Goal: Task Accomplishment & Management: Manage account settings

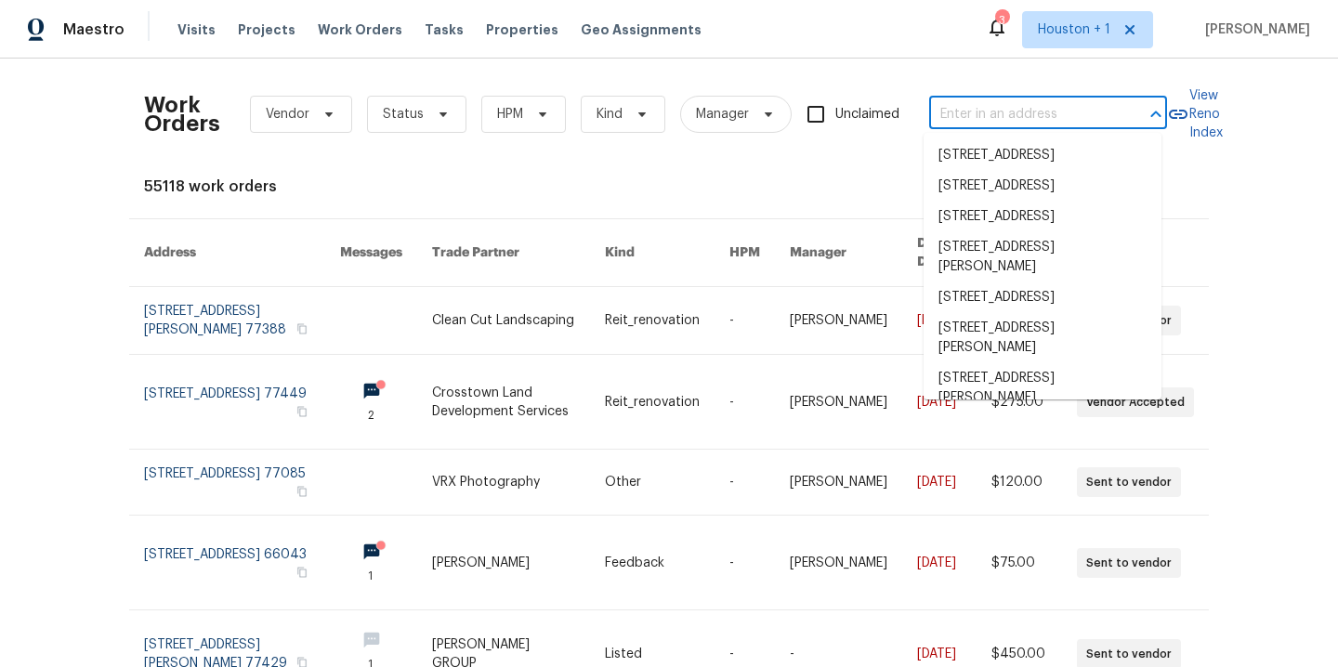
click at [1051, 101] on input "text" at bounding box center [1022, 114] width 186 height 29
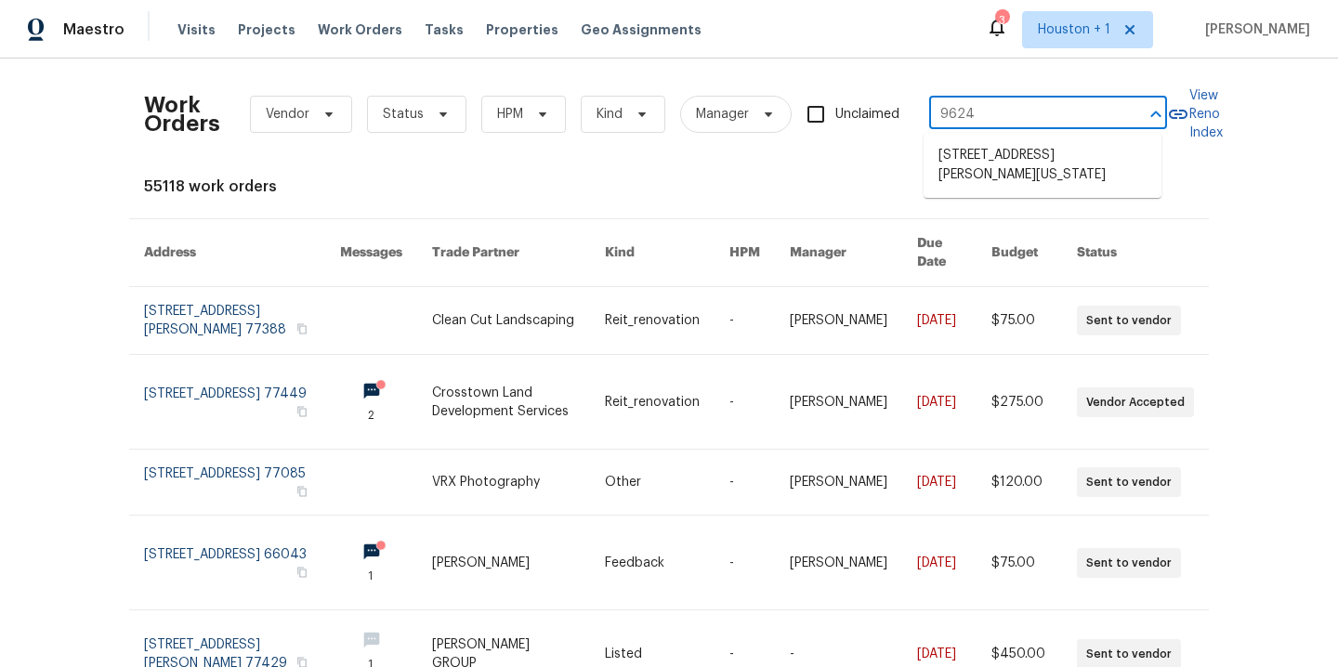
type input "9624"
click at [1011, 166] on li "9624 Ditman Way, Kansas City, MO 64134" at bounding box center [1042, 165] width 238 height 50
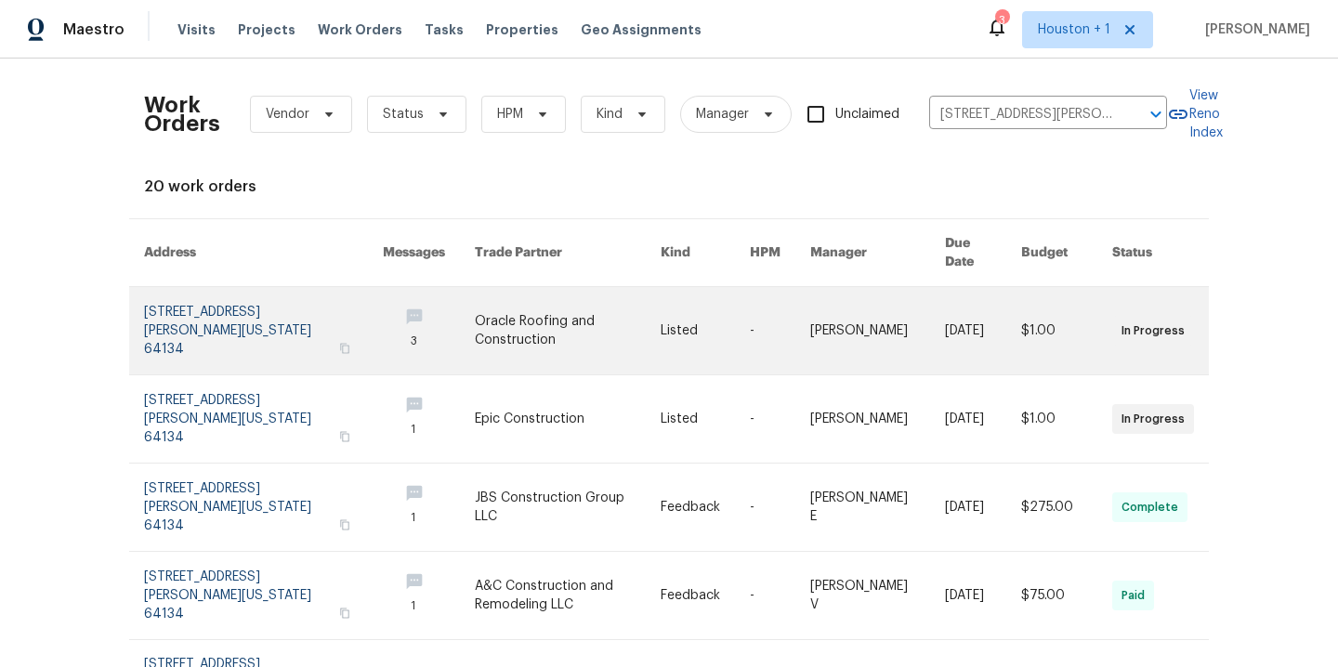
click at [515, 307] on link at bounding box center [568, 330] width 186 height 87
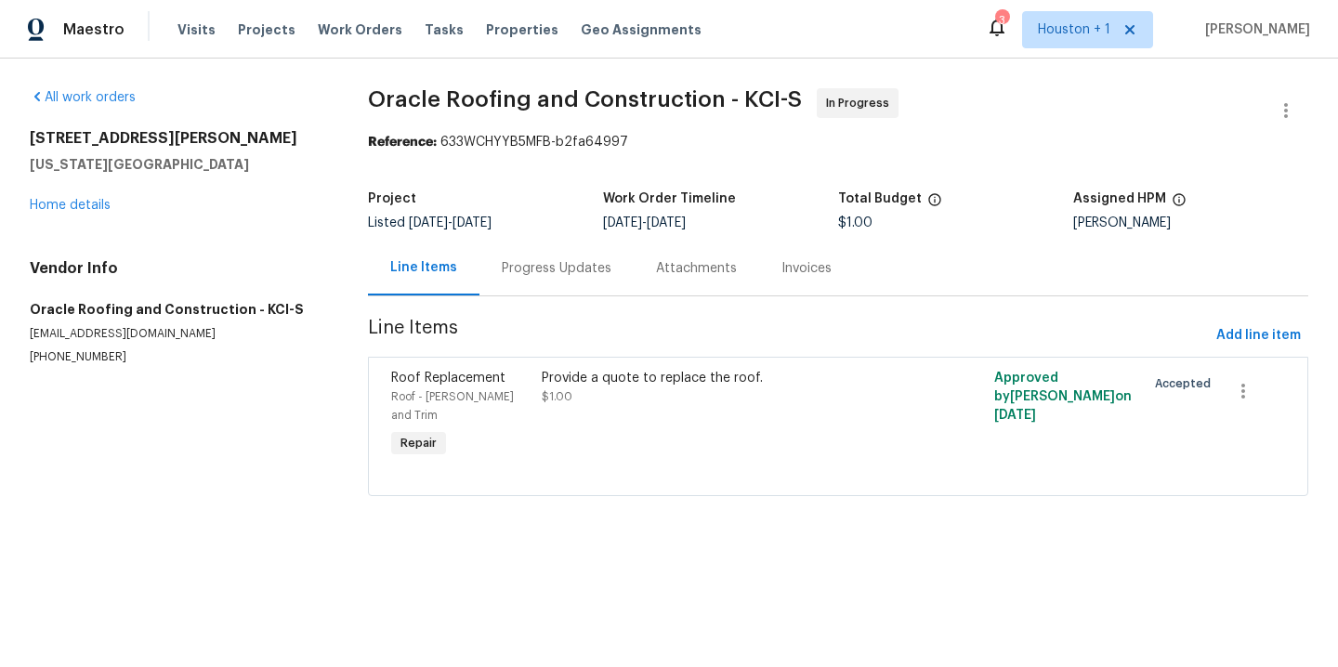
click at [656, 384] on div "Provide a quote to replace the roof." at bounding box center [725, 378] width 366 height 19
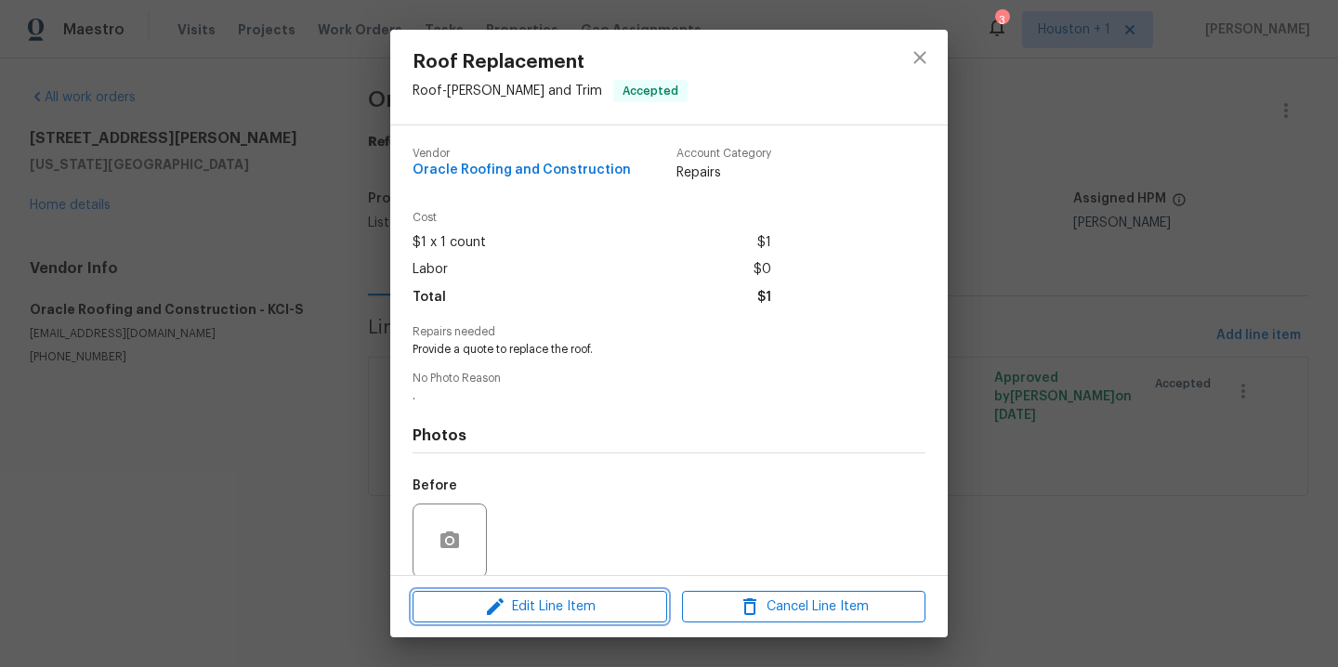
click at [574, 601] on span "Edit Line Item" at bounding box center [539, 606] width 243 height 23
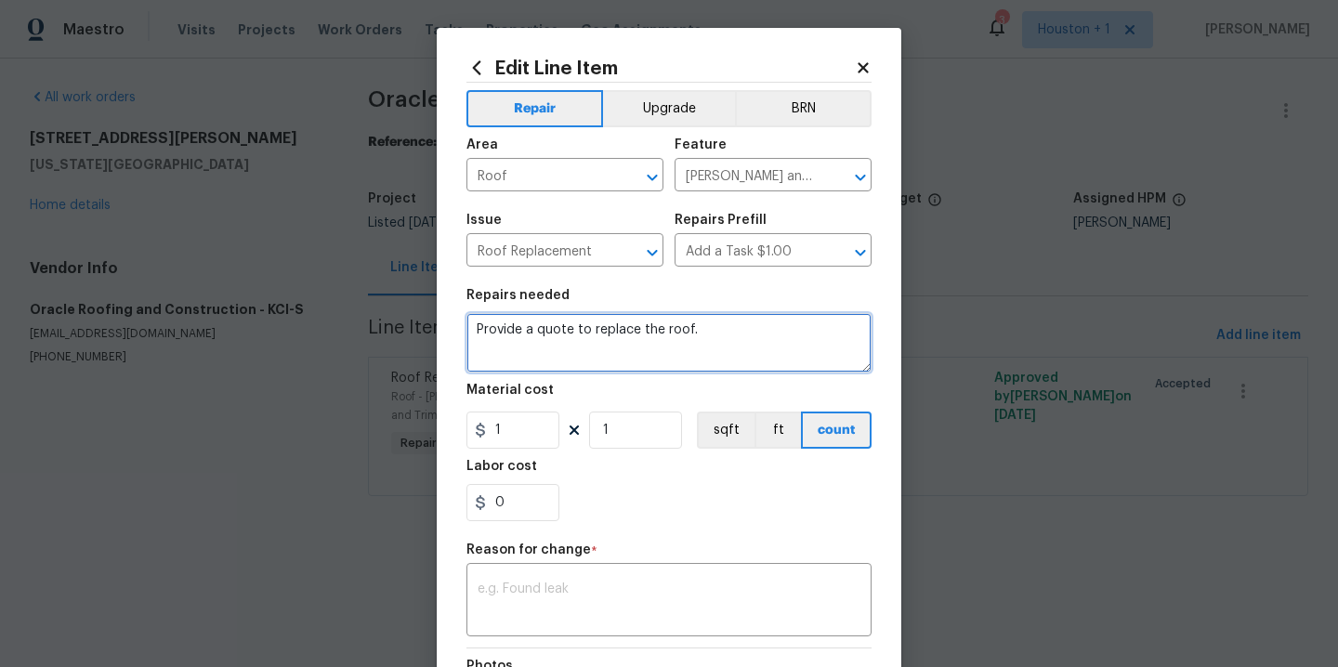
click at [709, 332] on textarea "Provide a quote to replace the roof." at bounding box center [668, 342] width 405 height 59
type textarea "Roof"
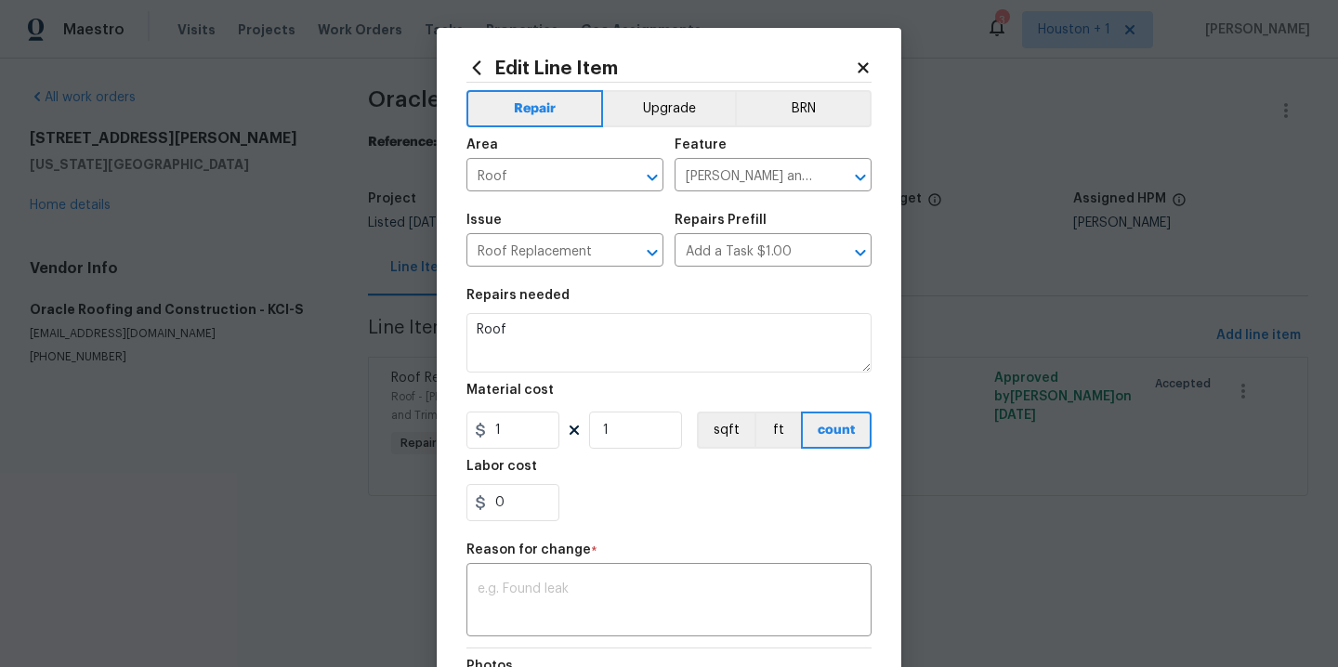
click at [858, 68] on icon at bounding box center [863, 67] width 17 height 17
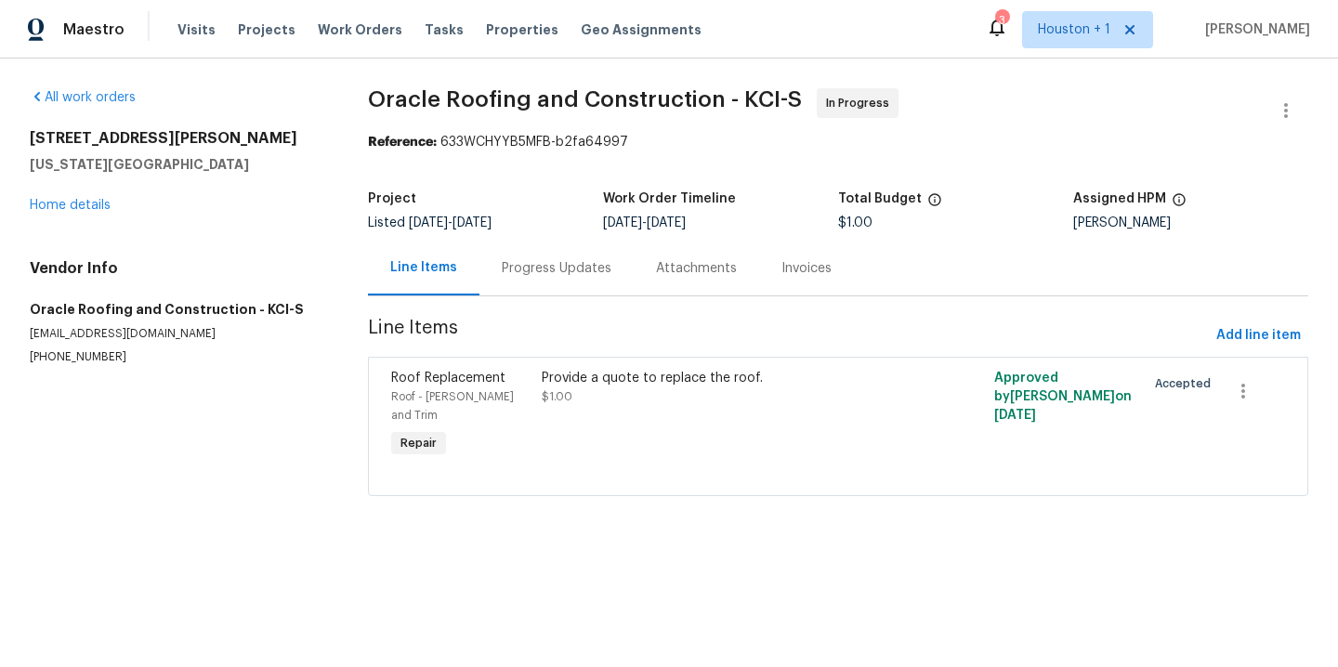
click at [528, 264] on div "Progress Updates" at bounding box center [557, 268] width 110 height 19
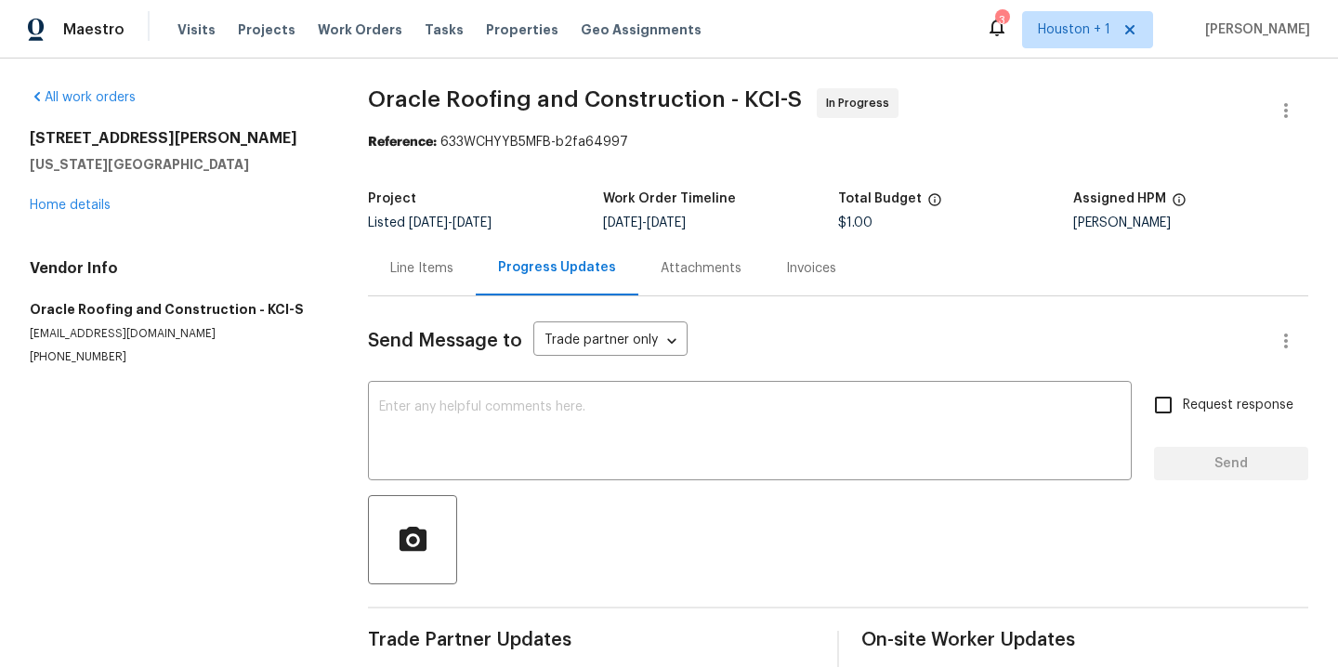
click at [436, 273] on div "Line Items" at bounding box center [421, 268] width 63 height 19
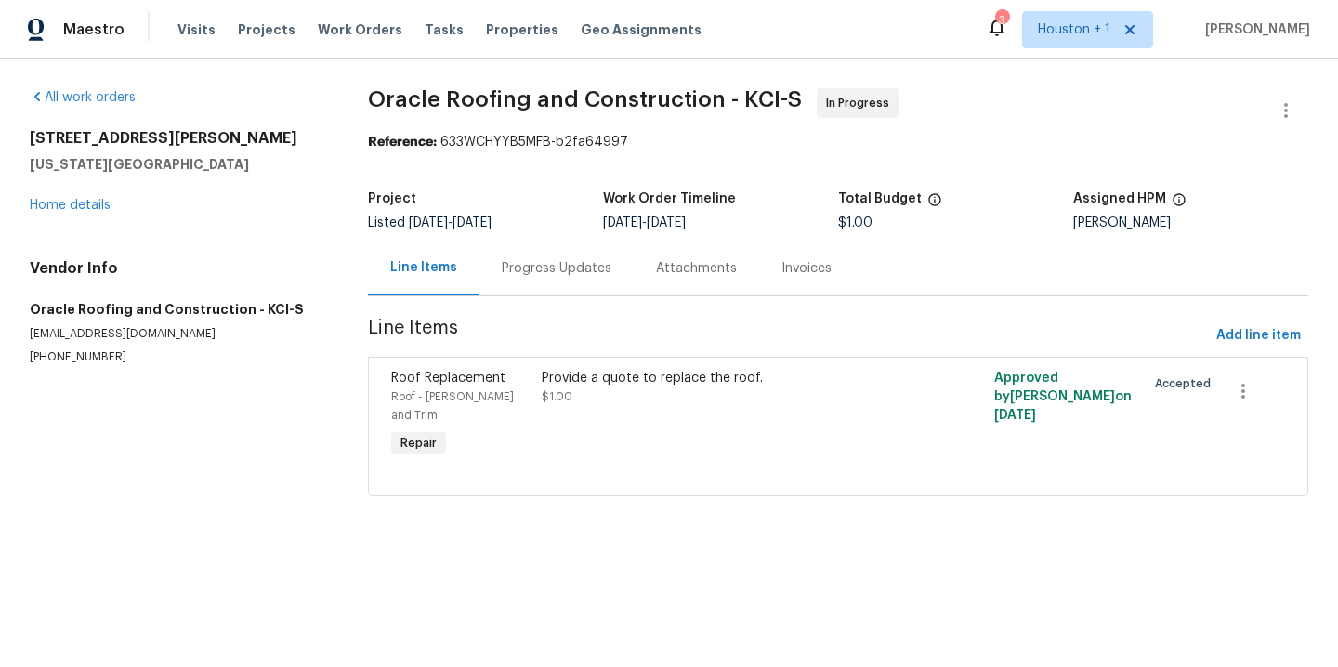
click at [558, 412] on div "Provide a quote to replace the roof. $1.00" at bounding box center [724, 415] width 377 height 104
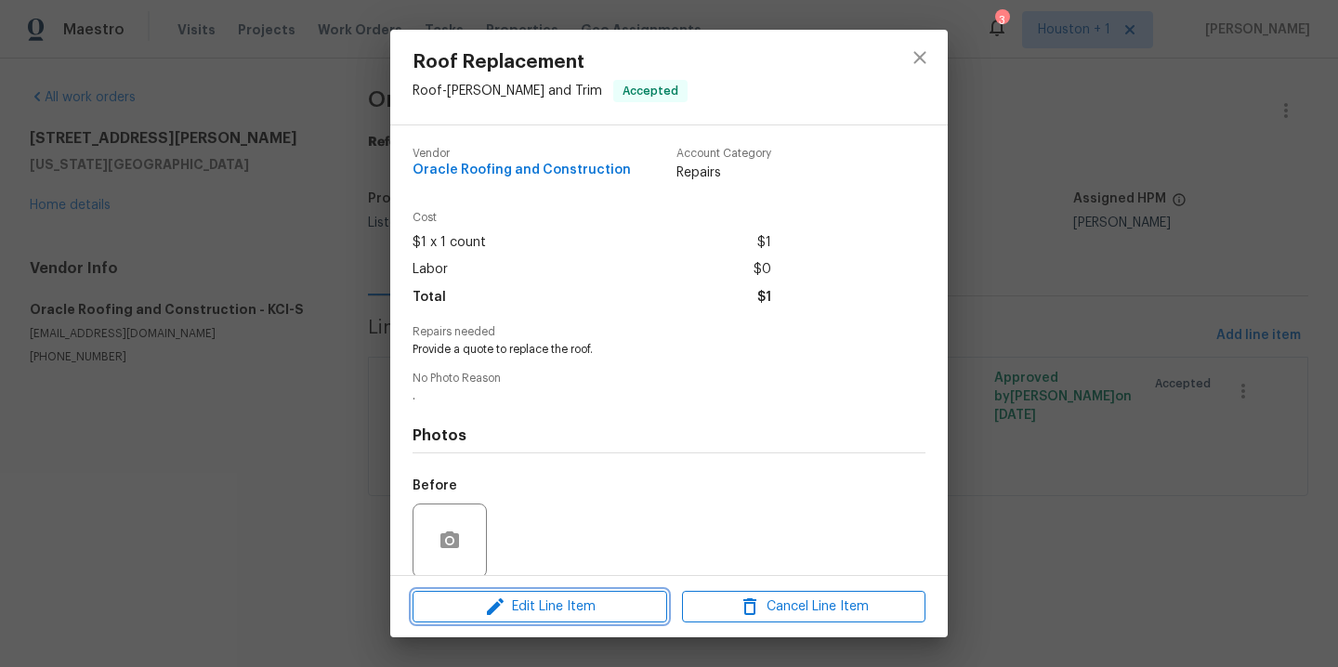
click at [568, 604] on span "Edit Line Item" at bounding box center [539, 606] width 243 height 23
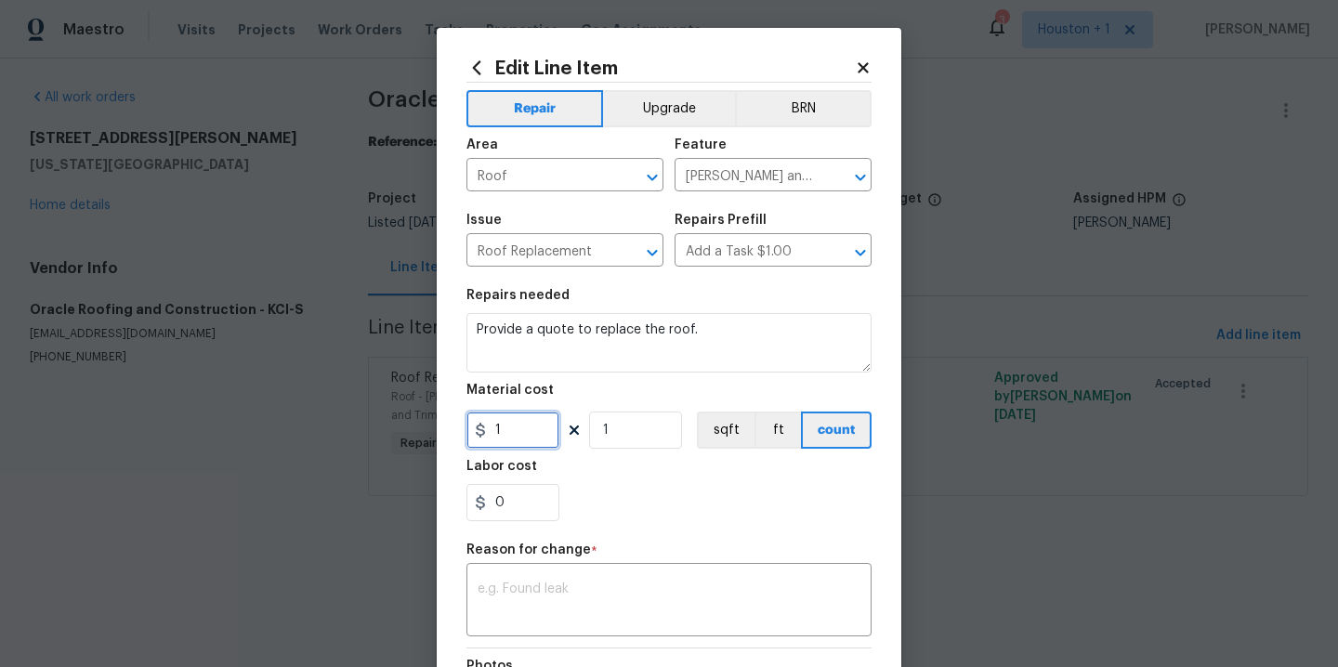
click at [535, 432] on input "1" at bounding box center [512, 430] width 93 height 37
type input "5168.68"
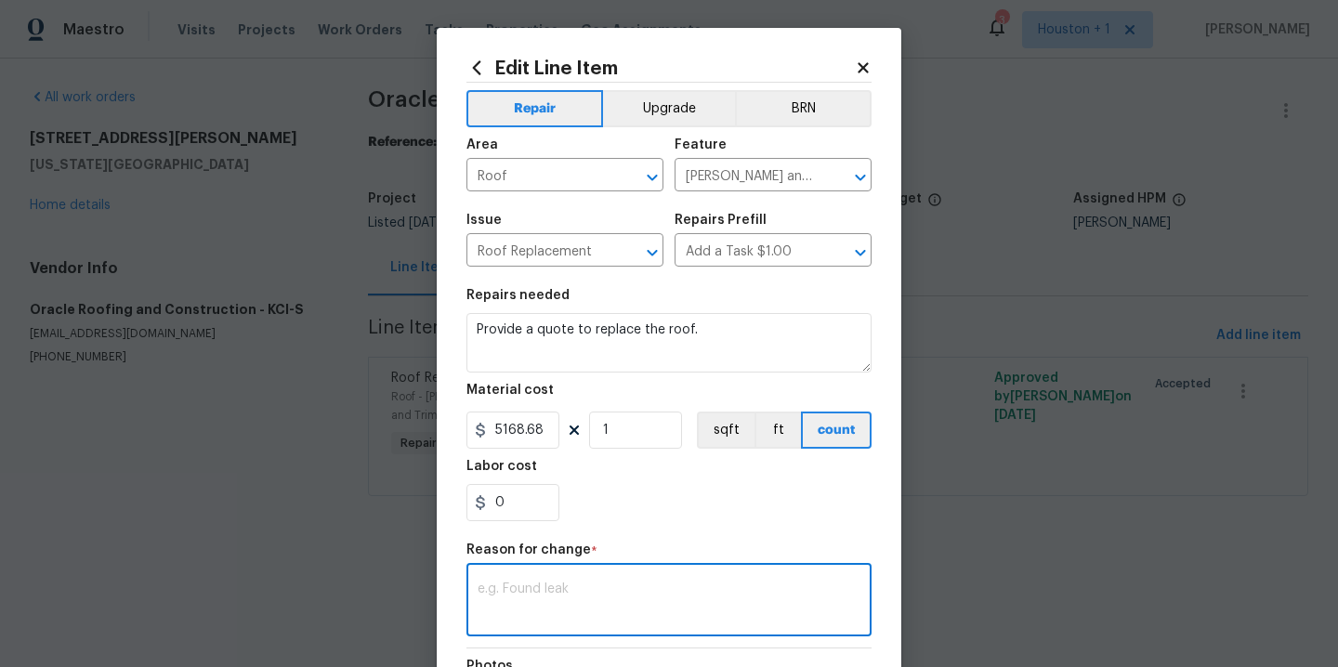
click at [547, 597] on textarea at bounding box center [668, 601] width 383 height 39
type textarea "updated"
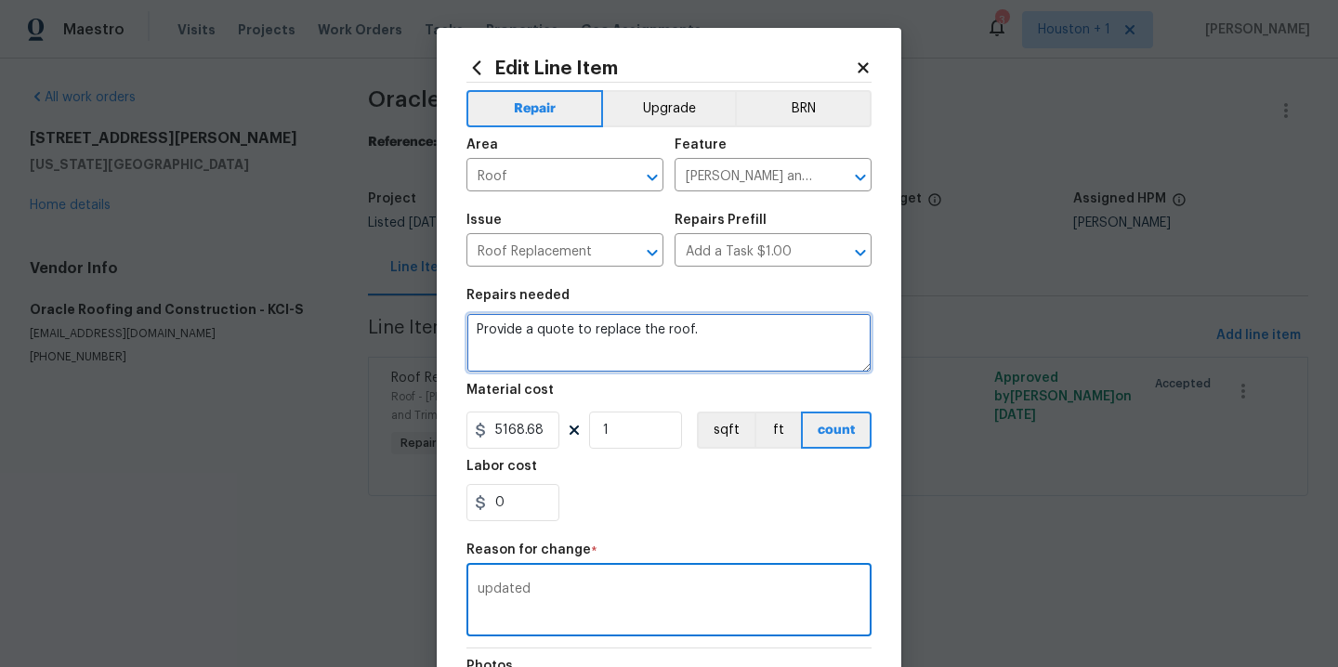
click at [720, 323] on textarea "Provide a quote to replace the roof." at bounding box center [668, 342] width 405 height 59
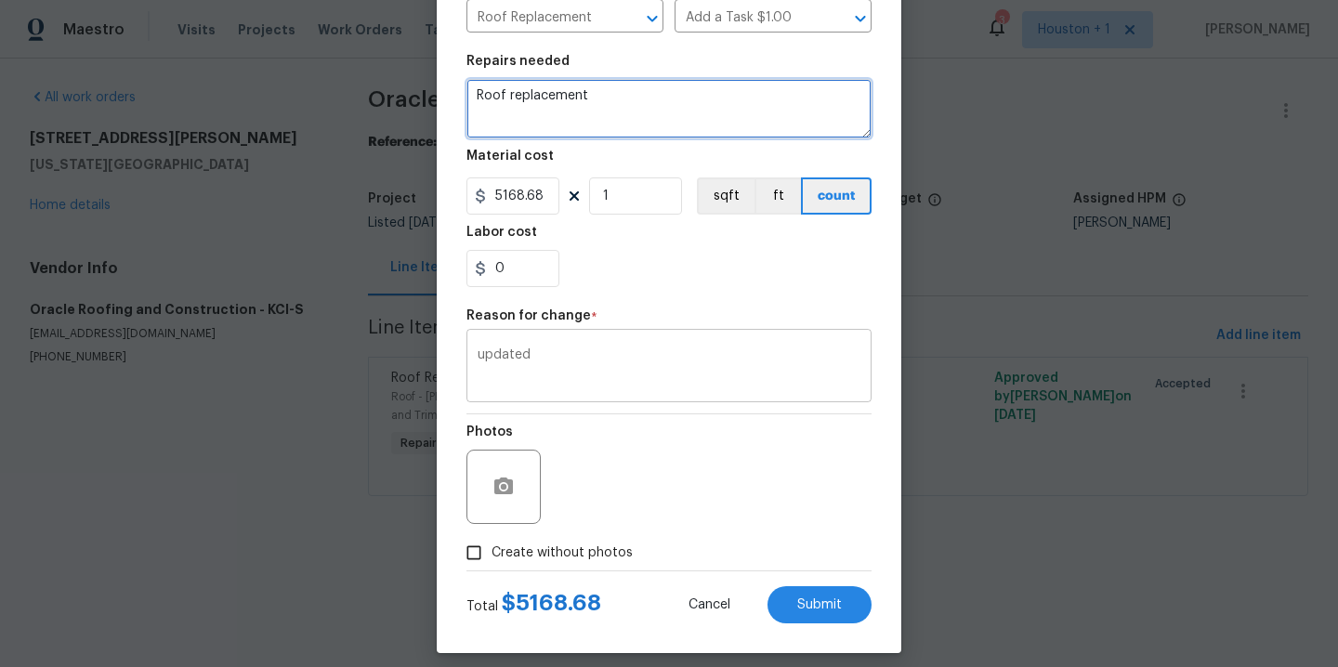
scroll to position [249, 0]
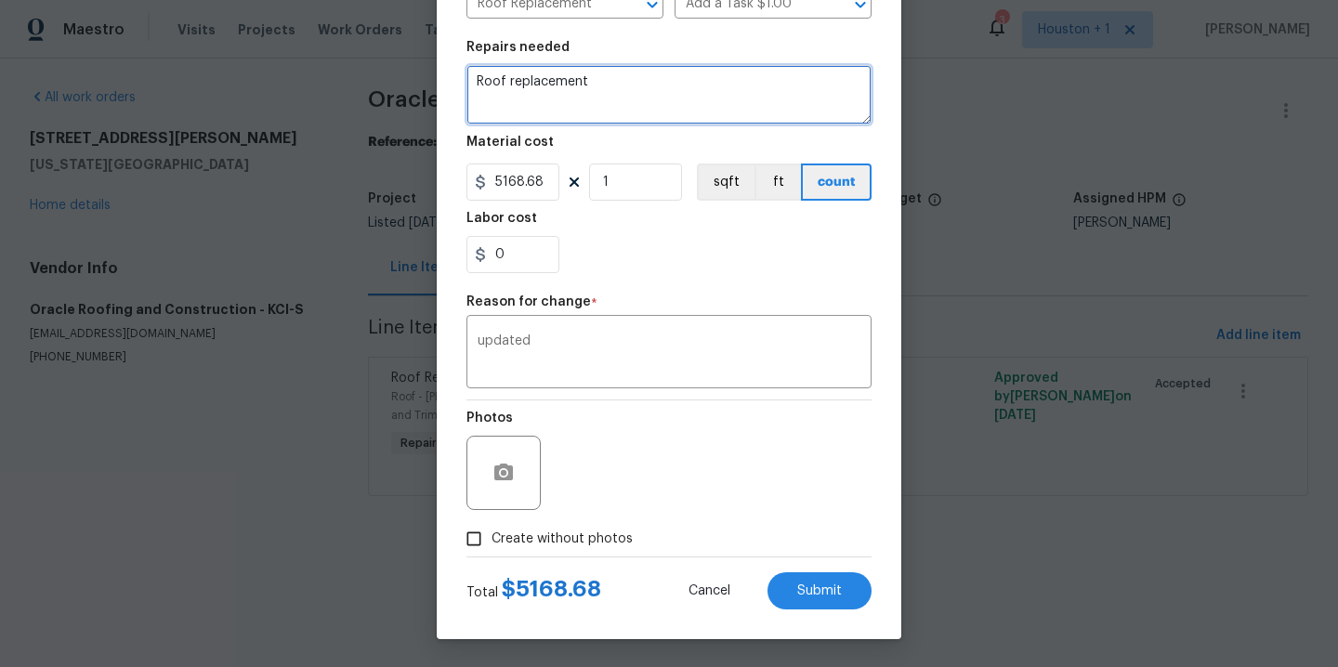
type textarea "Roof replacement"
click at [594, 542] on span "Create without photos" at bounding box center [561, 539] width 141 height 20
click at [491, 542] on input "Create without photos" at bounding box center [473, 538] width 35 height 35
checkbox input "true"
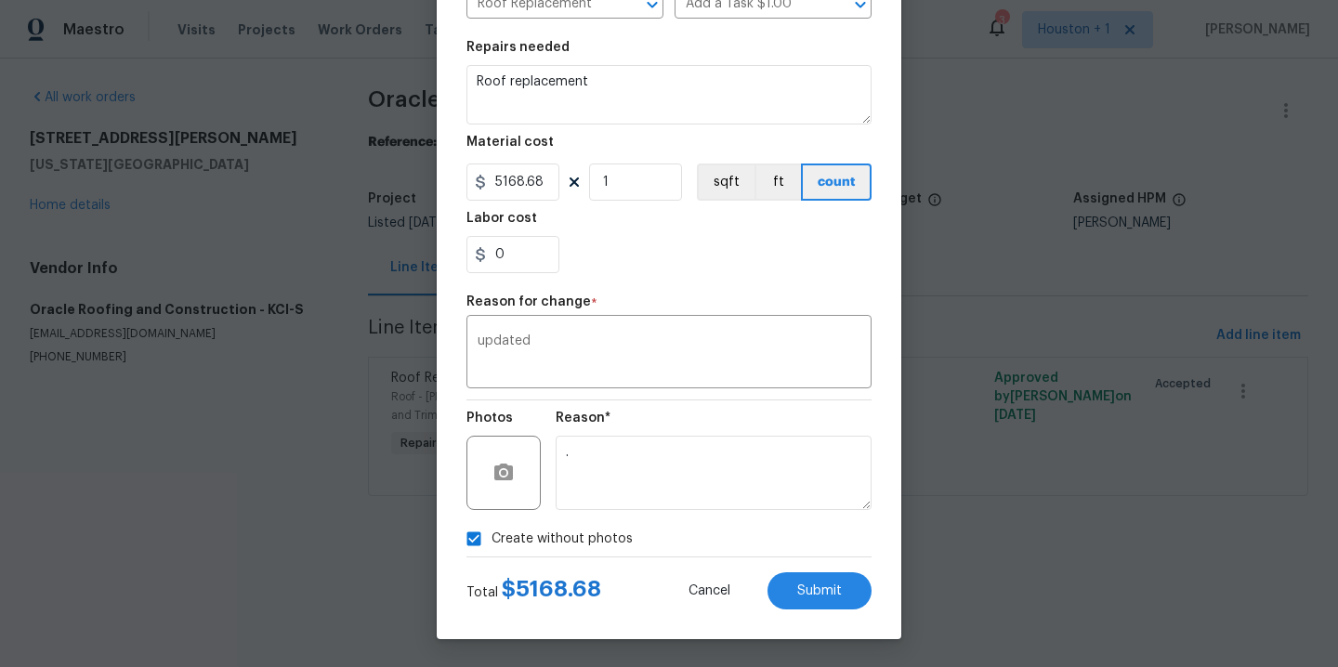
click at [663, 511] on div "Reason* ." at bounding box center [713, 460] width 316 height 121
click at [673, 497] on textarea "." at bounding box center [713, 473] width 316 height 74
click at [797, 590] on span "Submit" at bounding box center [819, 591] width 45 height 14
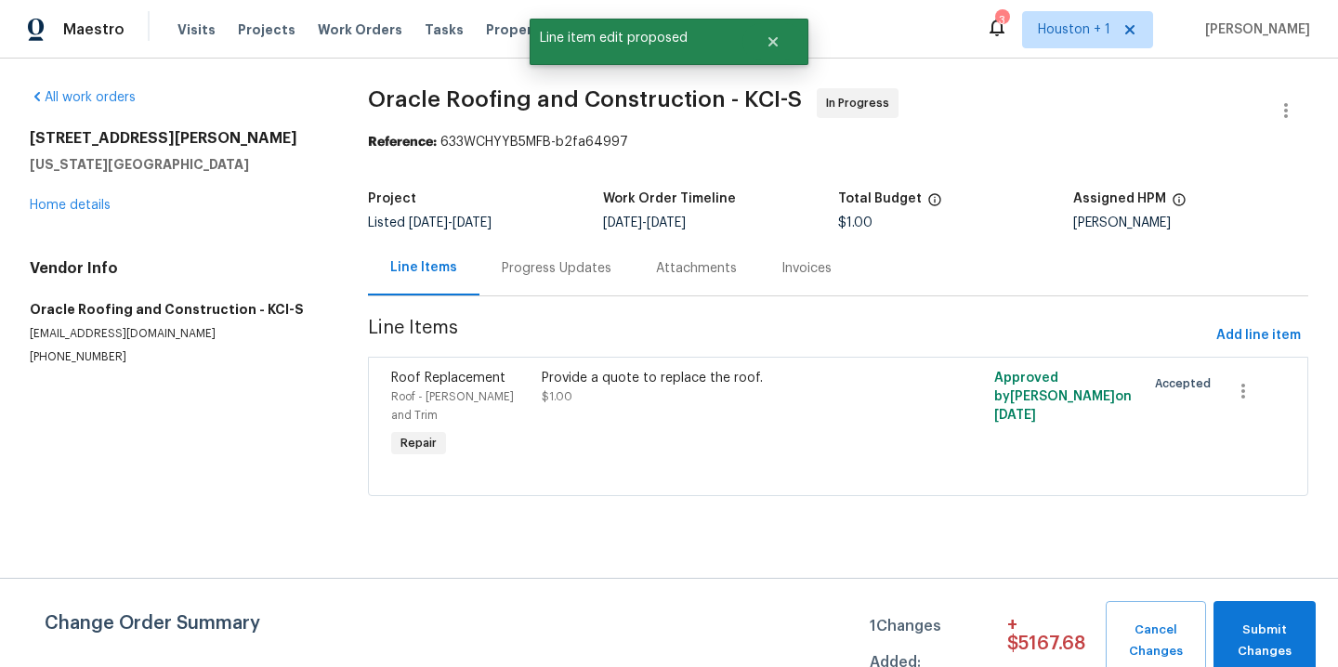
scroll to position [0, 0]
click at [1286, 643] on span "Submit Changes" at bounding box center [1264, 641] width 84 height 43
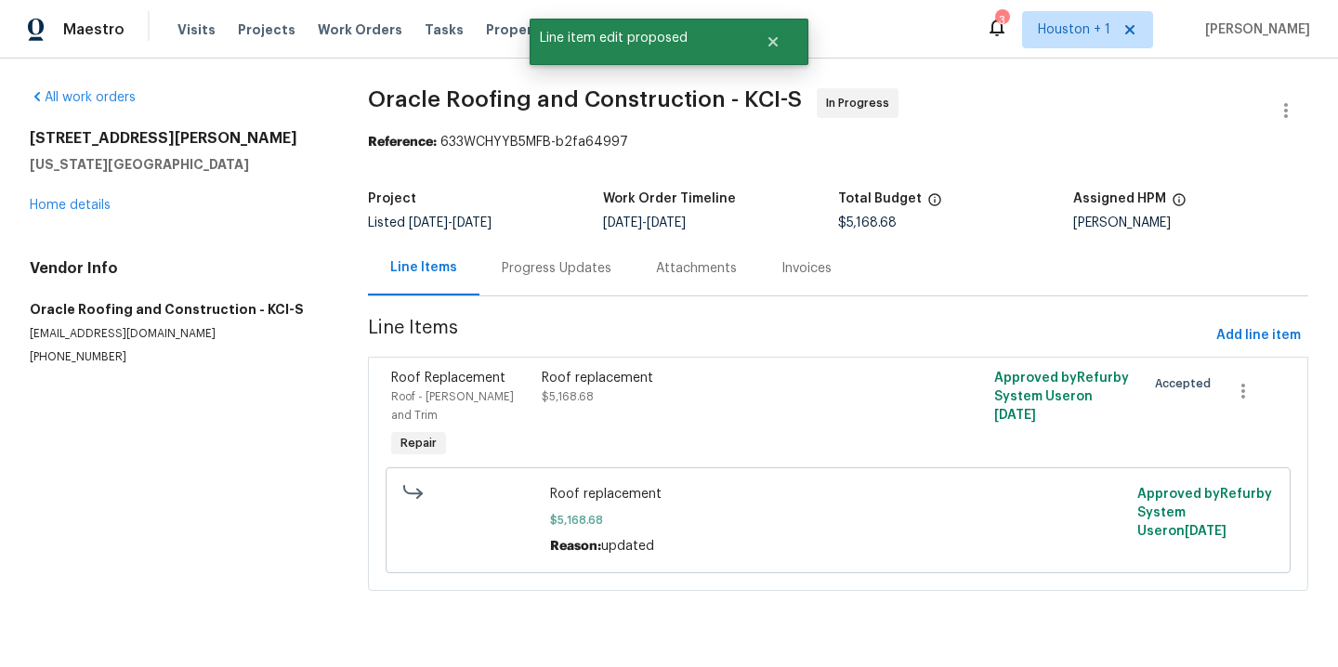
click at [568, 266] on div "Progress Updates" at bounding box center [557, 268] width 110 height 19
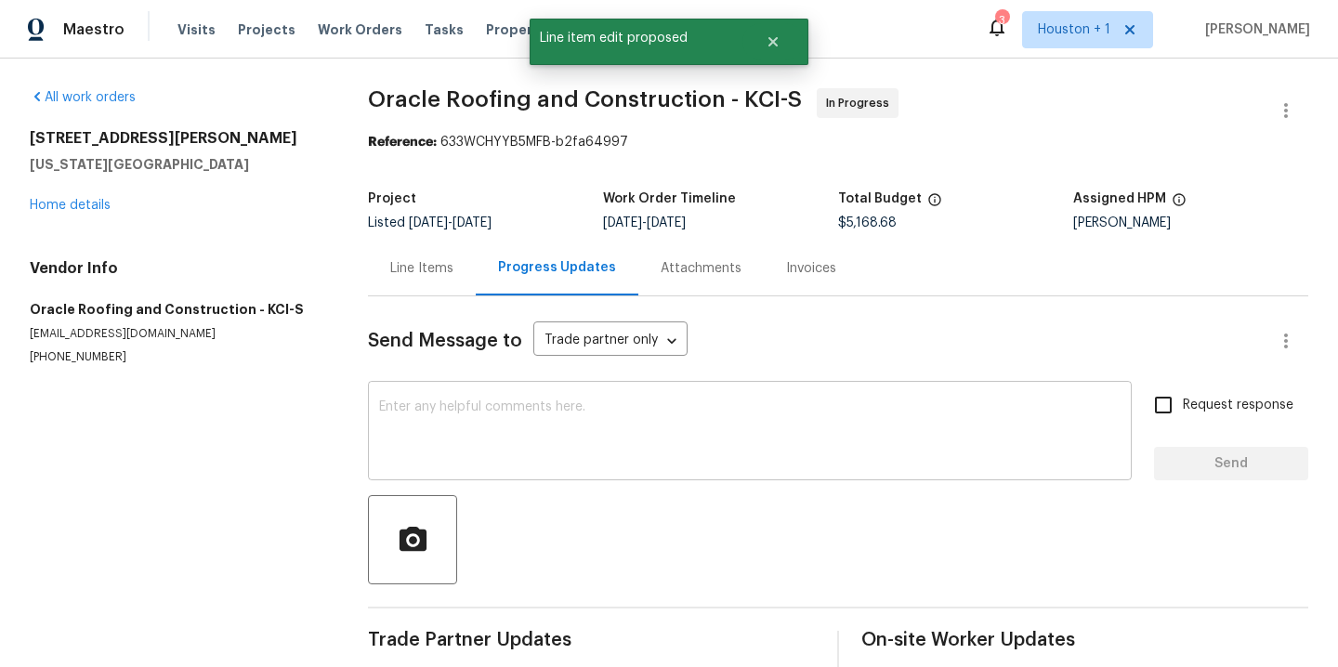
click at [582, 437] on textarea at bounding box center [749, 432] width 741 height 65
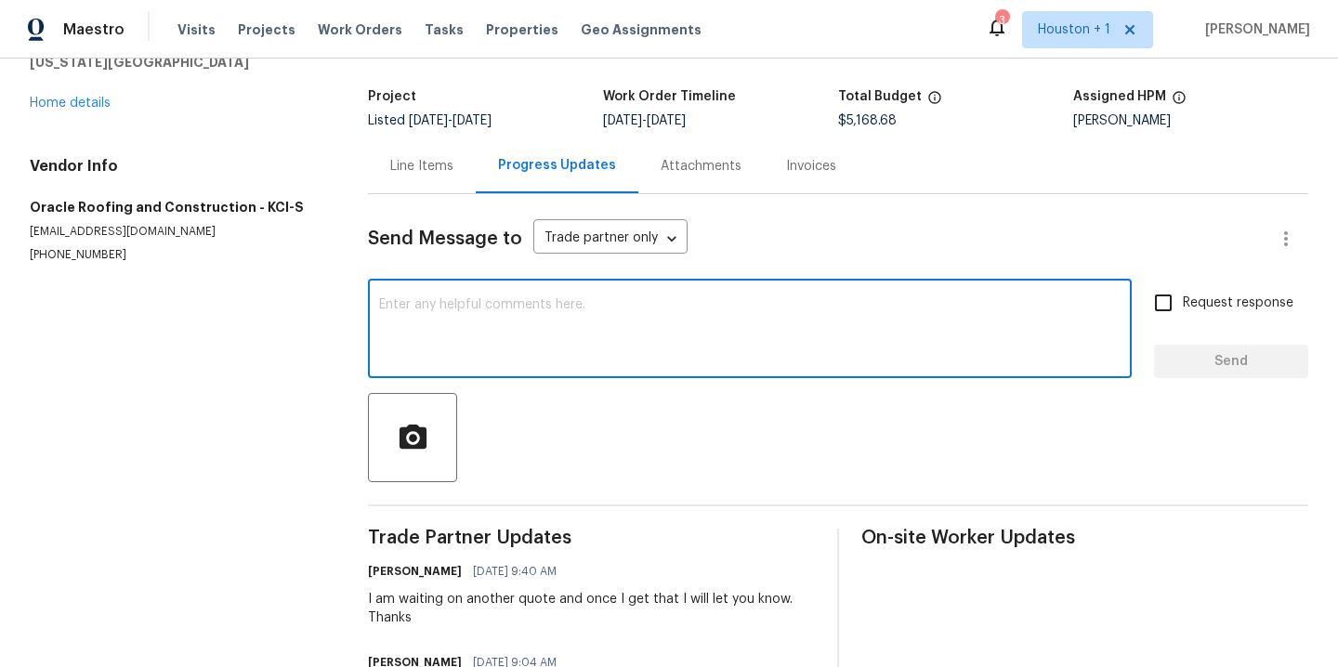
scroll to position [174, 0]
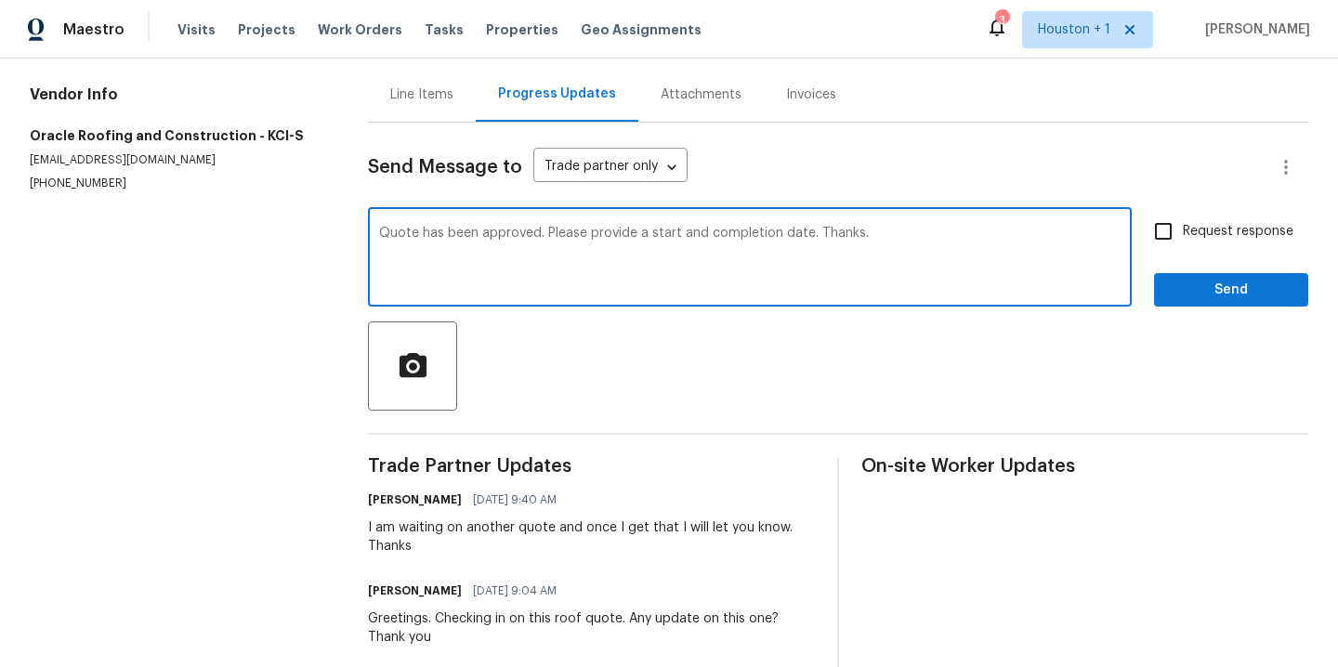
type textarea "Quote has been approved. Please provide a start and completion date. Thanks."
click at [1155, 240] on input "Request response" at bounding box center [1163, 231] width 39 height 39
checkbox input "true"
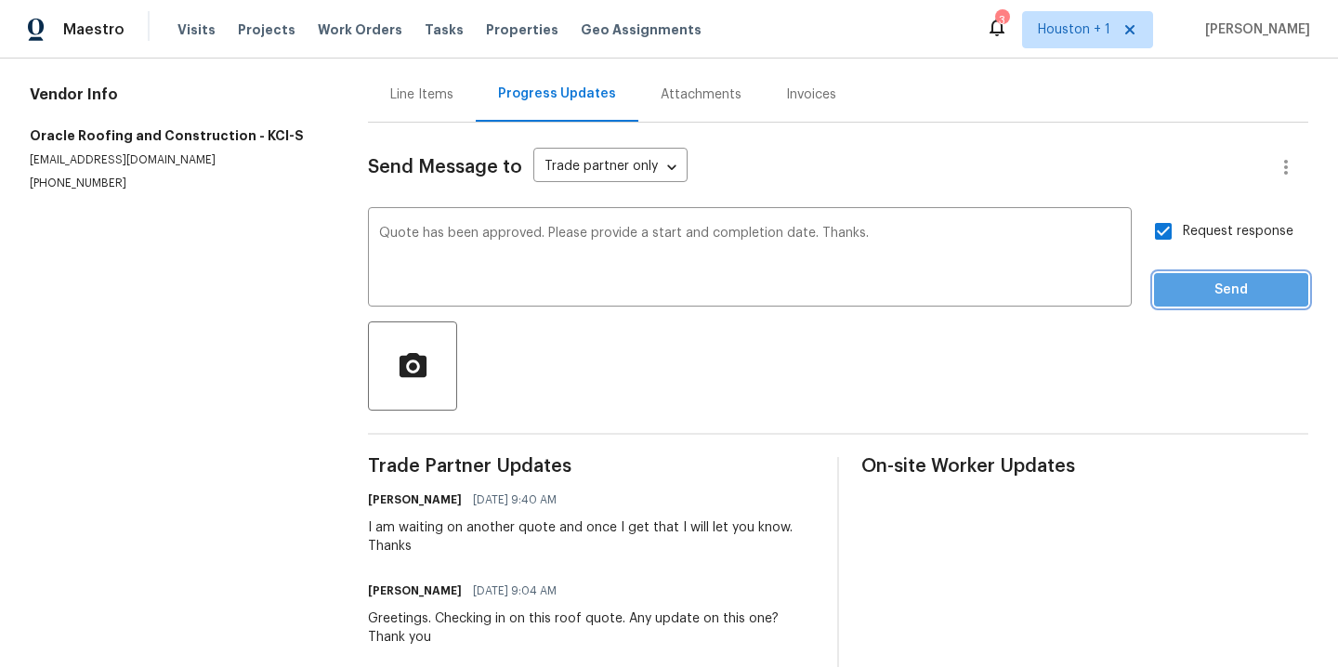
click at [1178, 286] on span "Send" at bounding box center [1231, 290] width 124 height 23
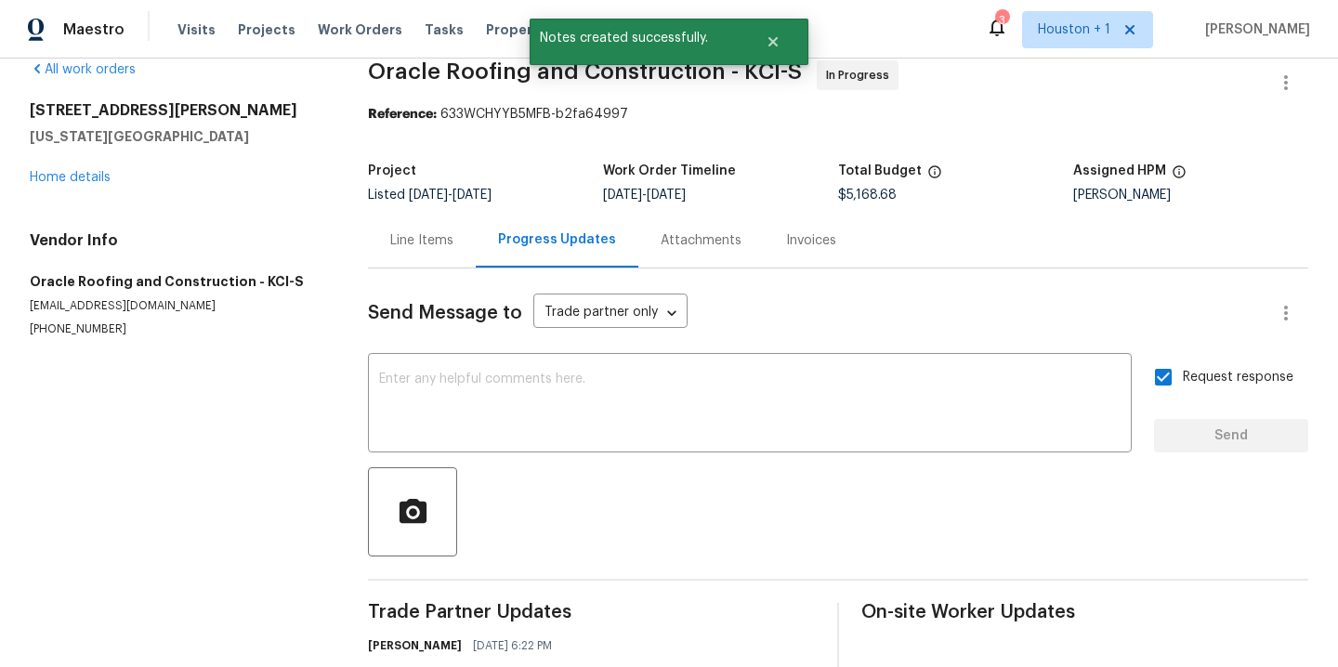
scroll to position [0, 0]
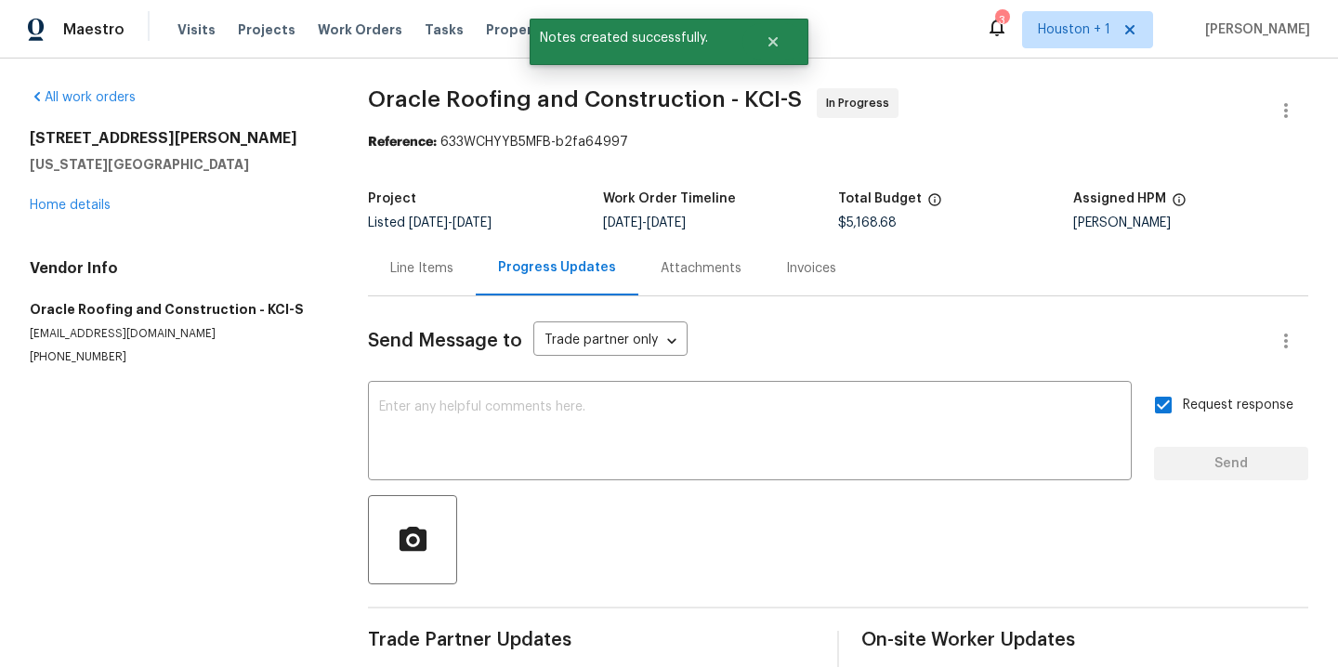
click at [77, 197] on div "9624 Ditman Way Kansas City, MO 64134 Home details" at bounding box center [177, 171] width 294 height 85
click at [87, 206] on link "Home details" at bounding box center [70, 205] width 81 height 13
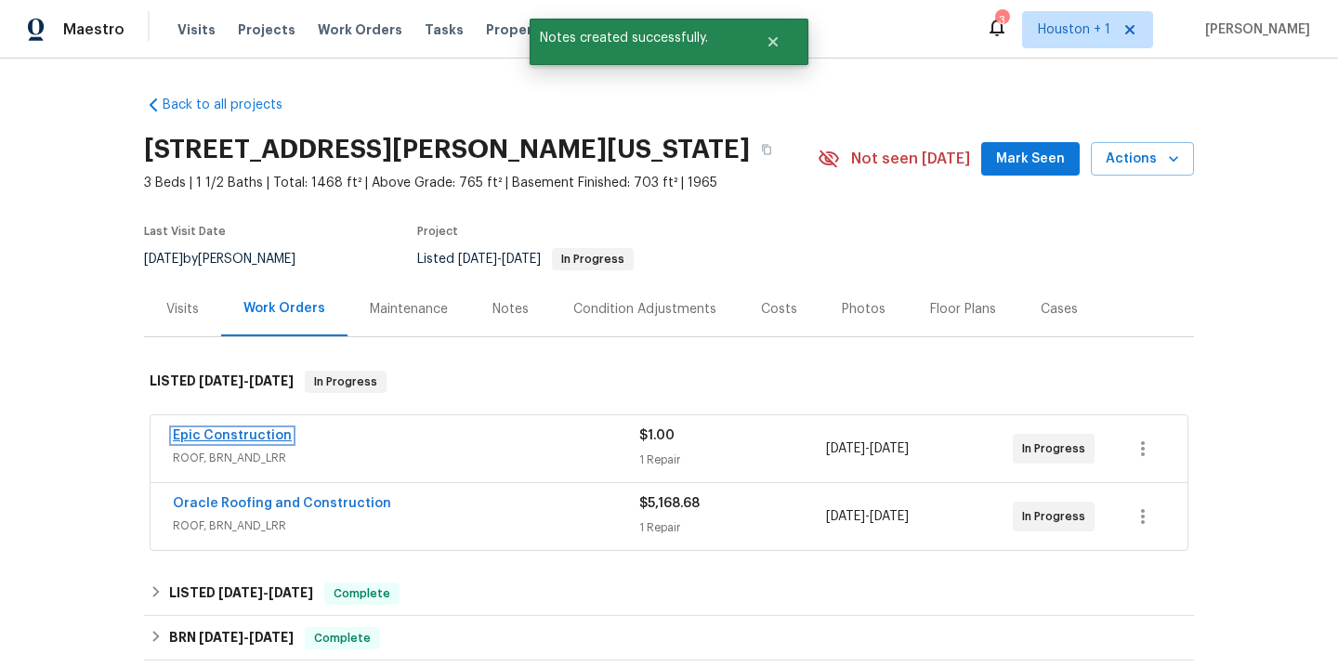
click at [240, 434] on link "Epic Construction" at bounding box center [232, 435] width 119 height 13
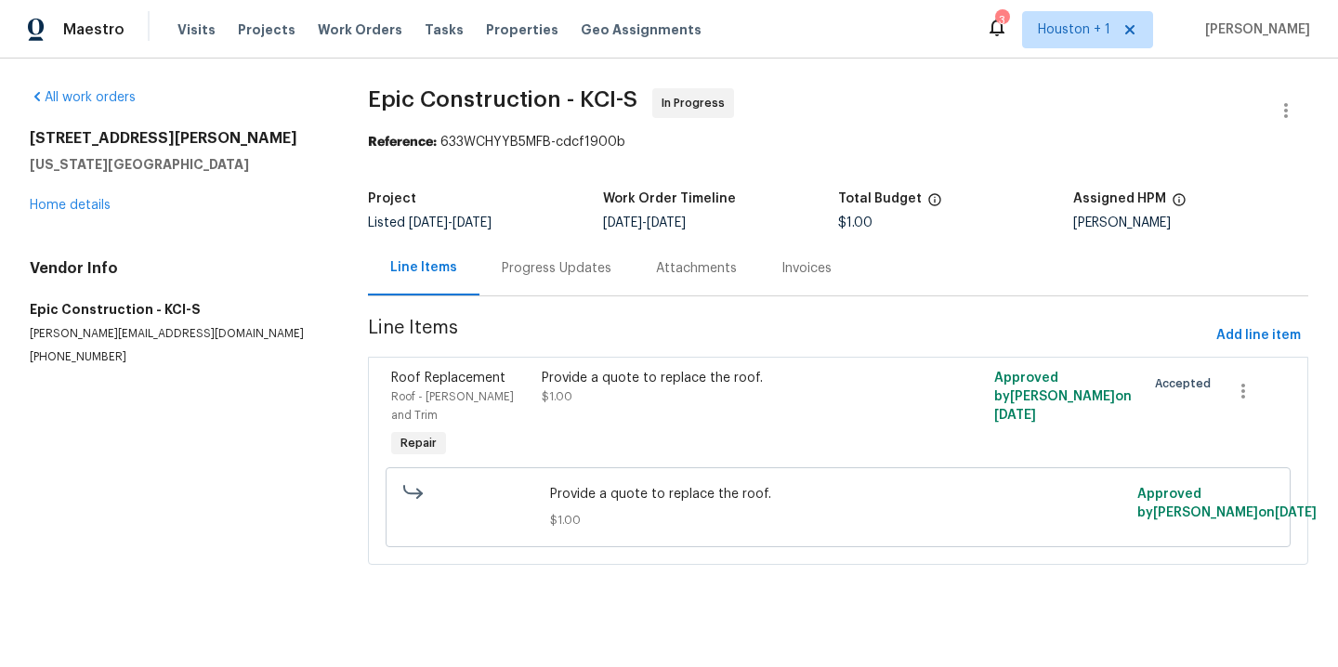
click at [540, 263] on div "Progress Updates" at bounding box center [557, 268] width 110 height 19
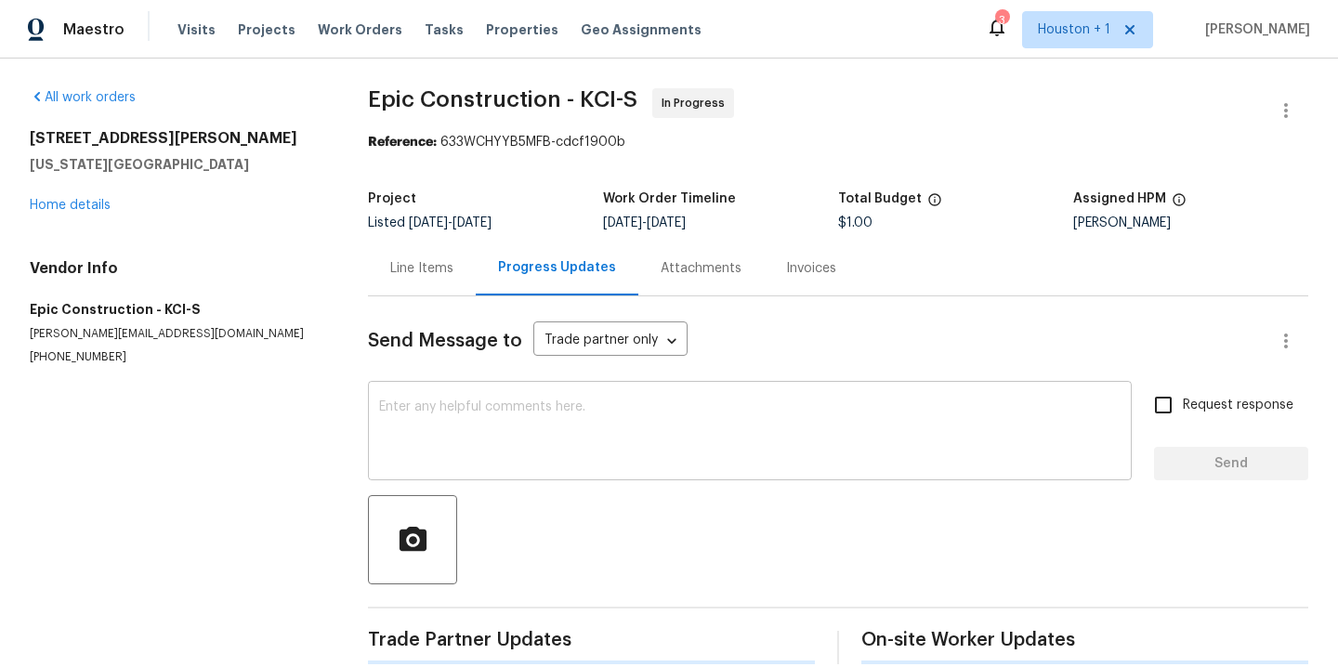
click at [564, 428] on textarea at bounding box center [749, 432] width 741 height 65
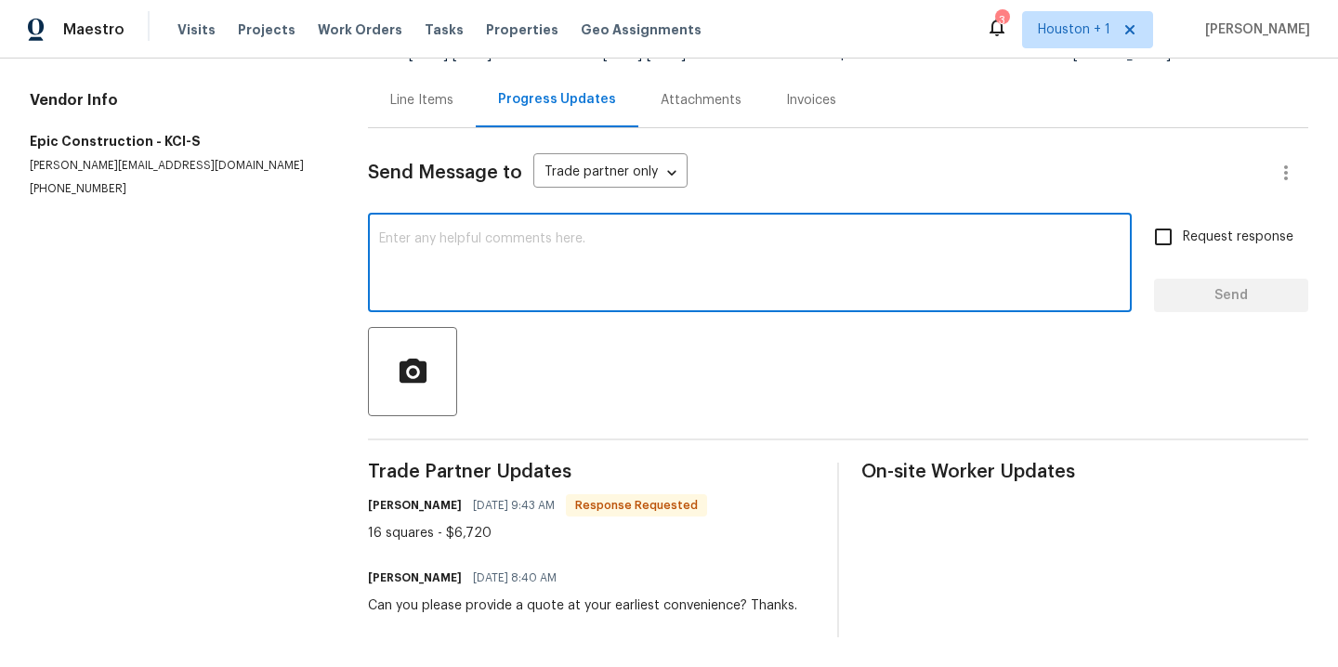
scroll to position [182, 0]
click at [481, 232] on textarea at bounding box center [749, 264] width 741 height 65
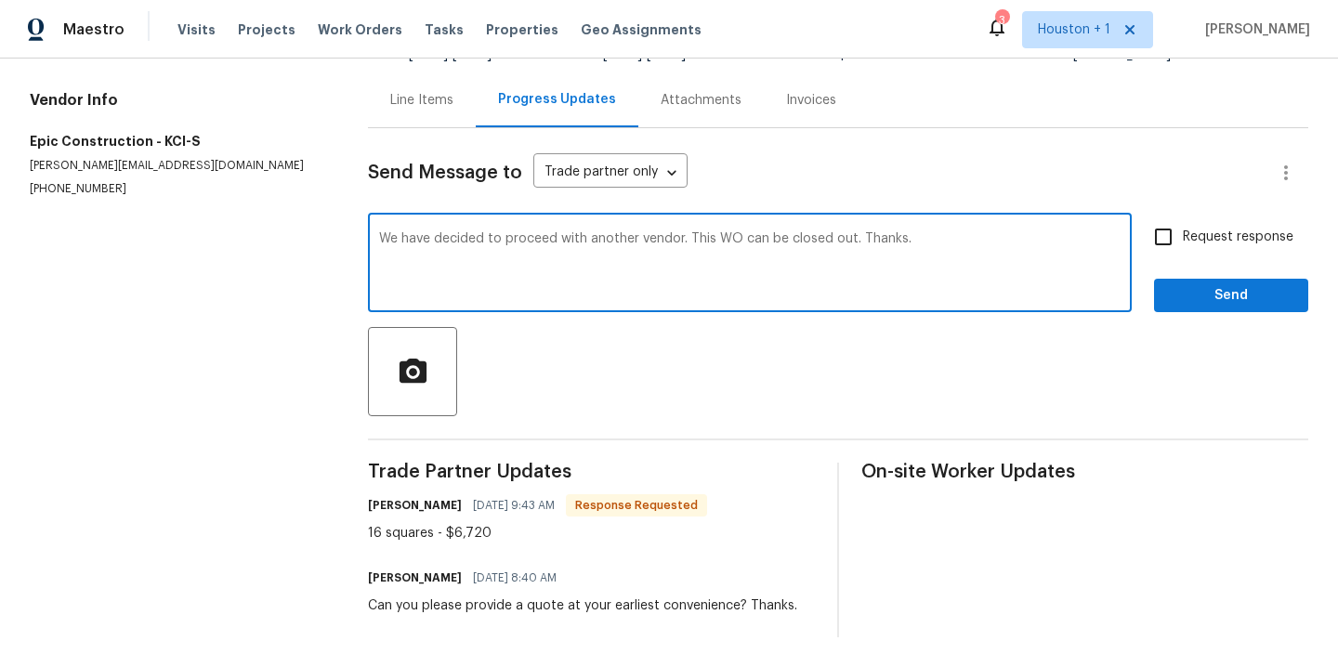
type textarea "We have decided to proceed with another vendor. This WO can be closed out. Than…"
click at [1151, 231] on input "Request response" at bounding box center [1163, 236] width 39 height 39
checkbox input "true"
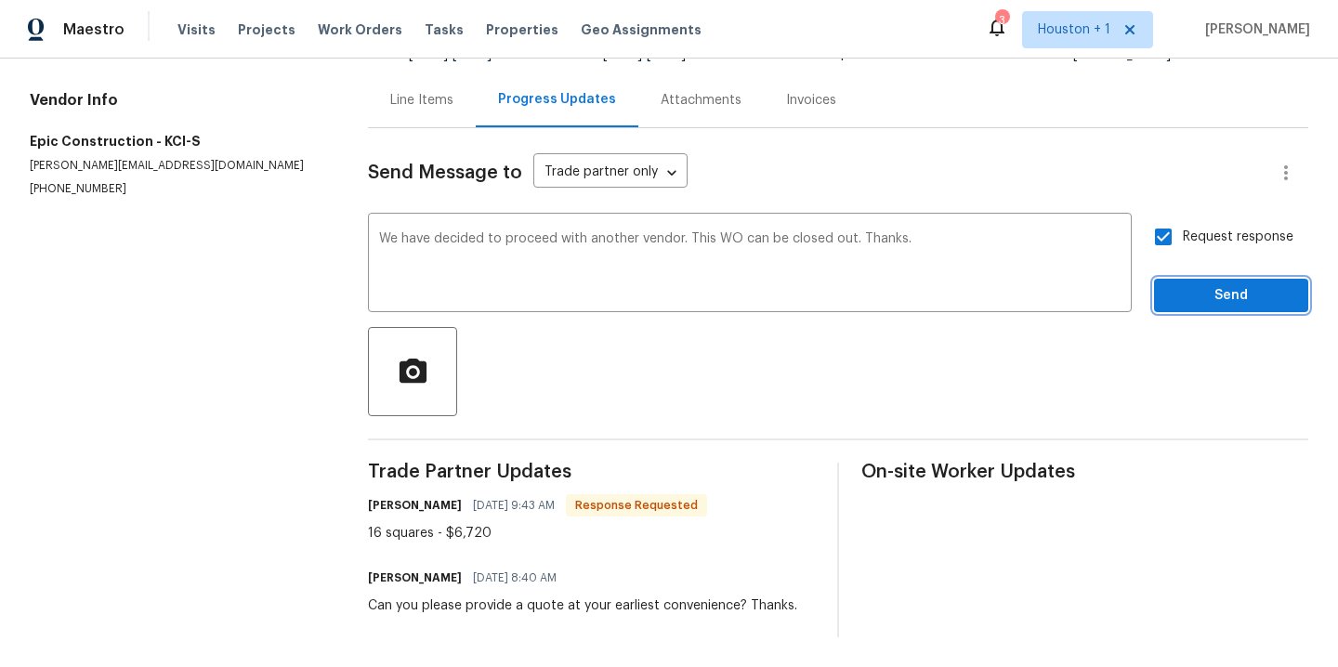
click at [1183, 284] on span "Send" at bounding box center [1231, 295] width 124 height 23
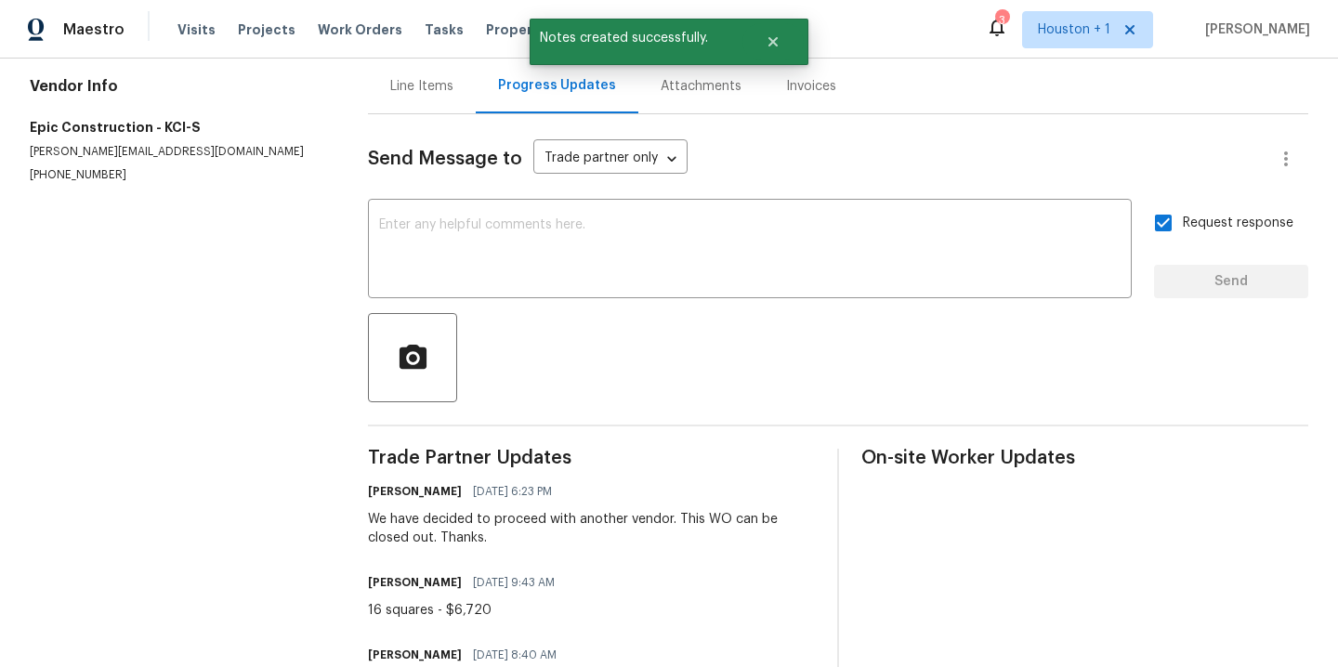
scroll to position [0, 0]
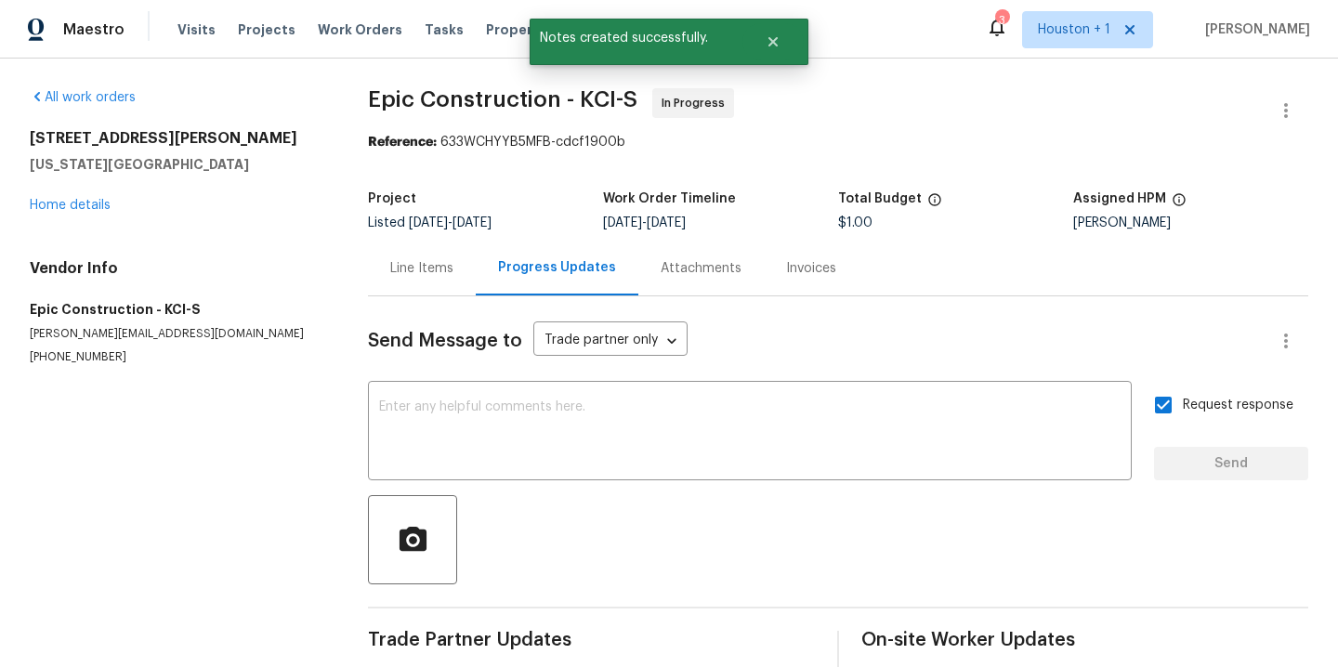
click at [79, 197] on div "9624 Ditman Way Kansas City, MO 64134 Home details" at bounding box center [177, 171] width 294 height 85
click at [82, 204] on link "Home details" at bounding box center [70, 205] width 81 height 13
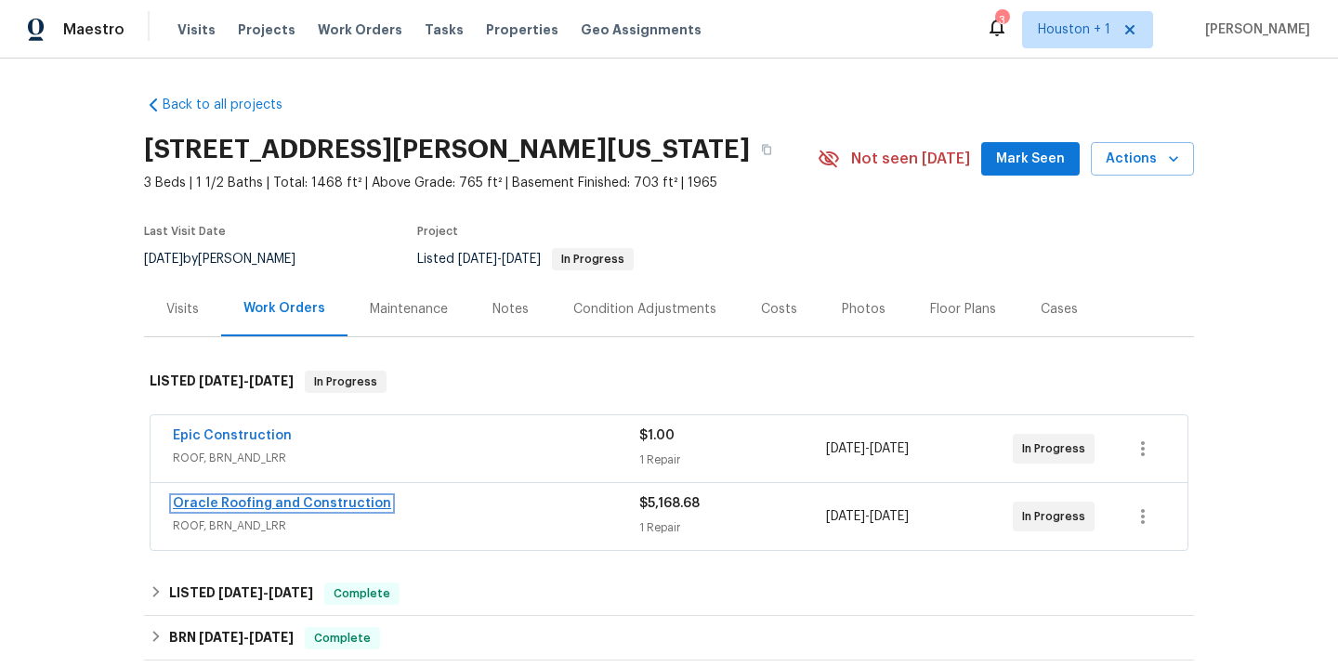
click at [245, 503] on link "Oracle Roofing and Construction" at bounding box center [282, 503] width 218 height 13
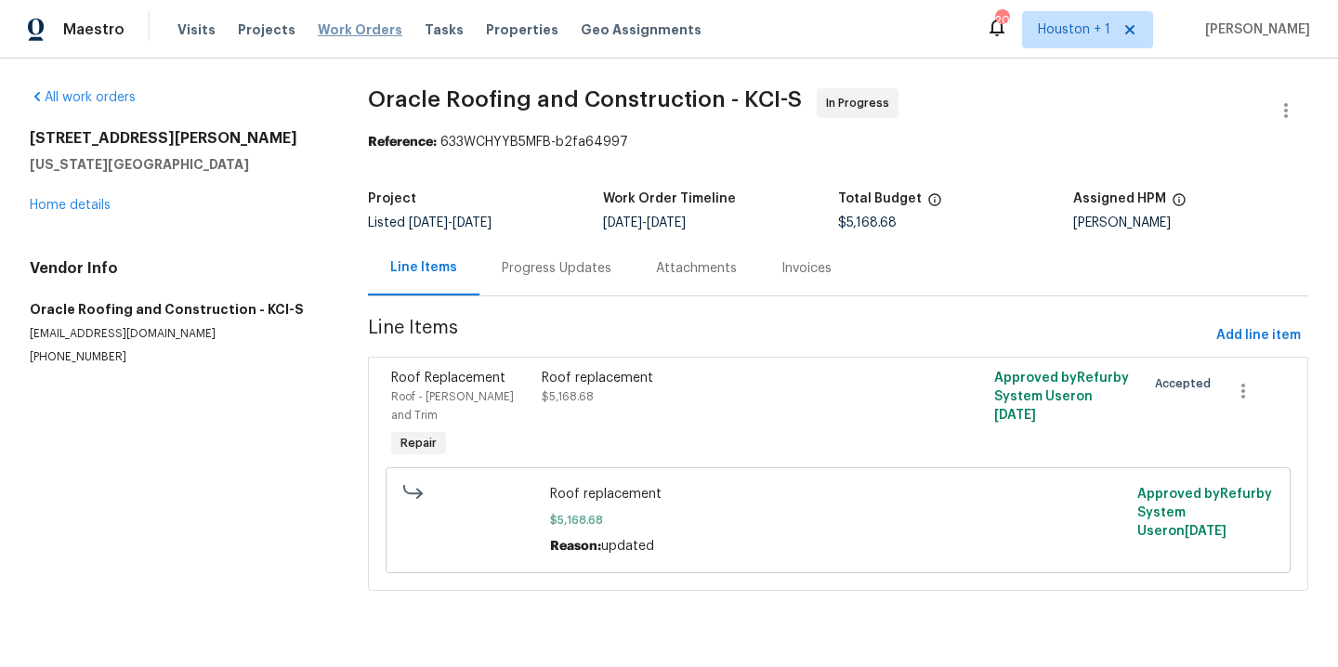
click at [335, 37] on span "Work Orders" at bounding box center [360, 29] width 85 height 19
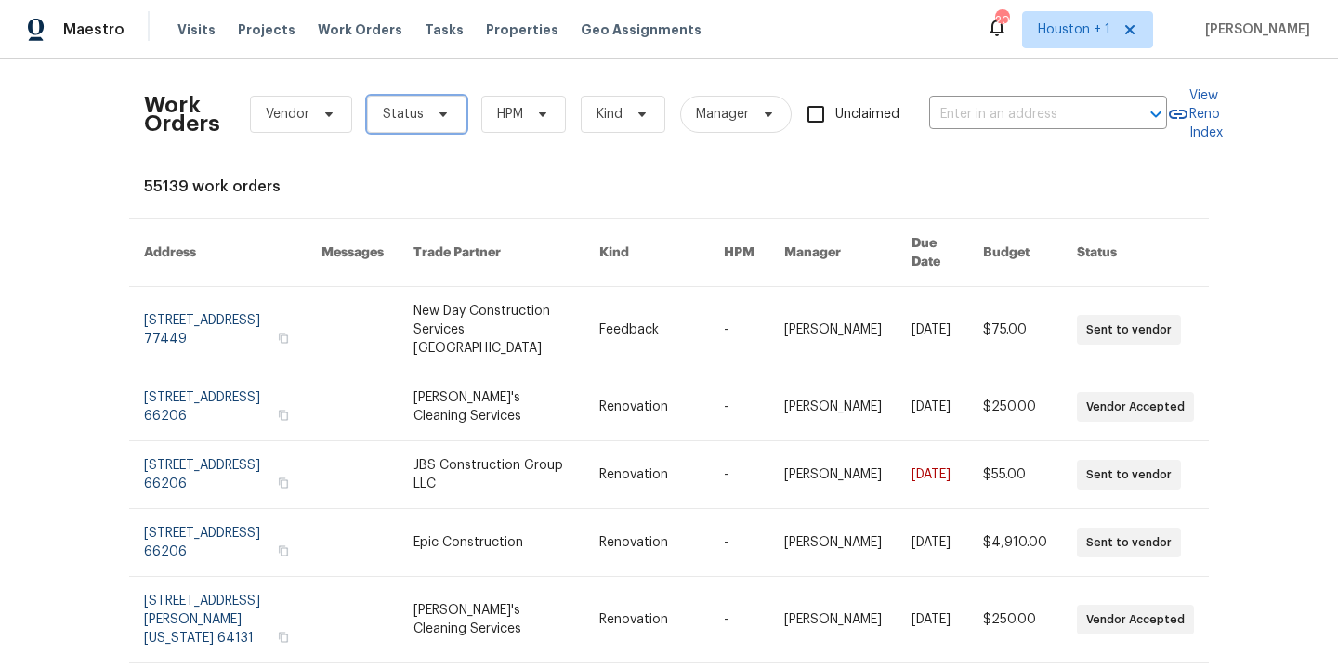
click at [367, 111] on span "Status" at bounding box center [416, 114] width 99 height 37
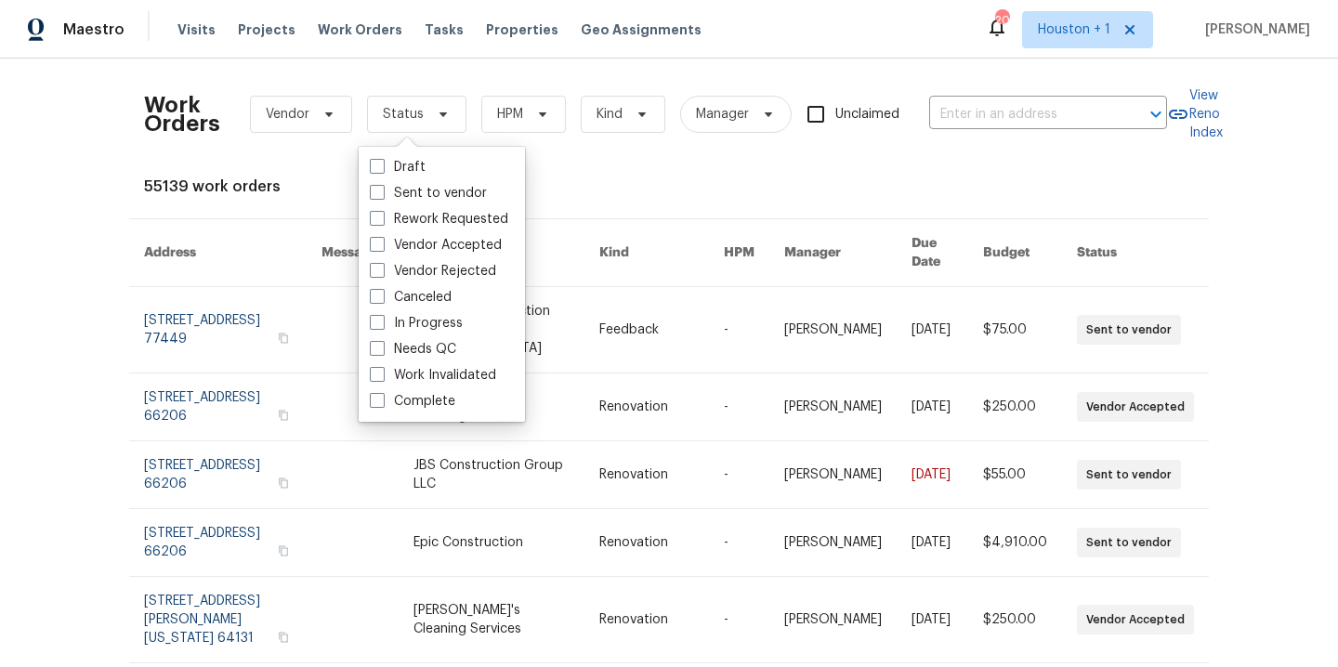
drag, startPoint x: 403, startPoint y: 347, endPoint x: 412, endPoint y: 338, distance: 13.1
click at [403, 347] on label "Needs QC" at bounding box center [413, 349] width 86 height 19
click at [382, 347] on input "Needs QC" at bounding box center [376, 346] width 12 height 12
checkbox input "true"
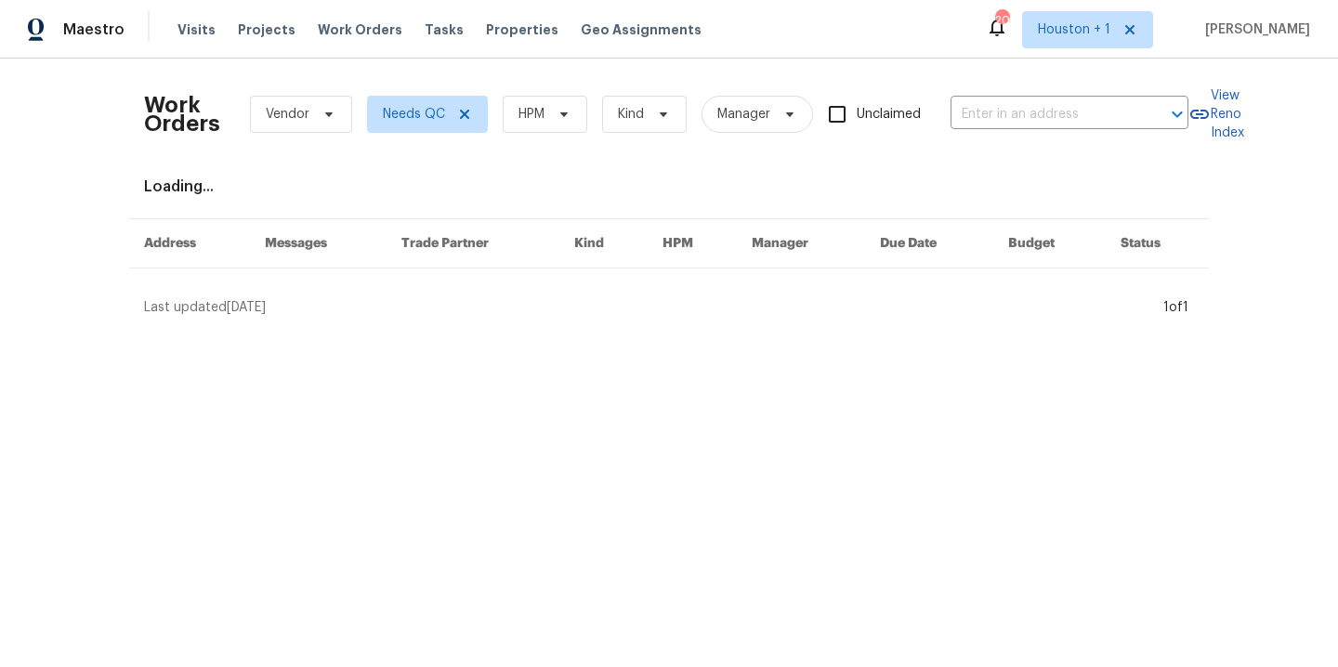
click at [569, 92] on div "Work Orders Vendor Needs QC HPM Kind Manager Unclaimed ​" at bounding box center [666, 114] width 1044 height 82
click at [566, 112] on span "HPM" at bounding box center [545, 114] width 85 height 37
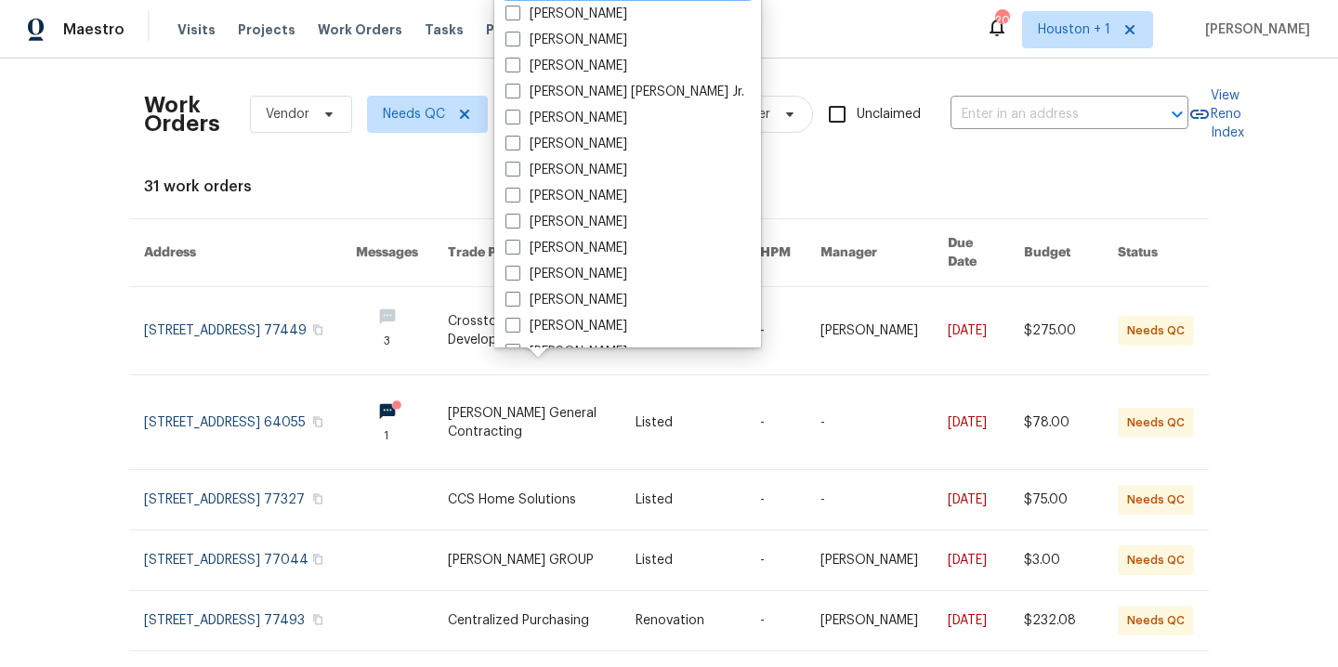
scroll to position [464, 0]
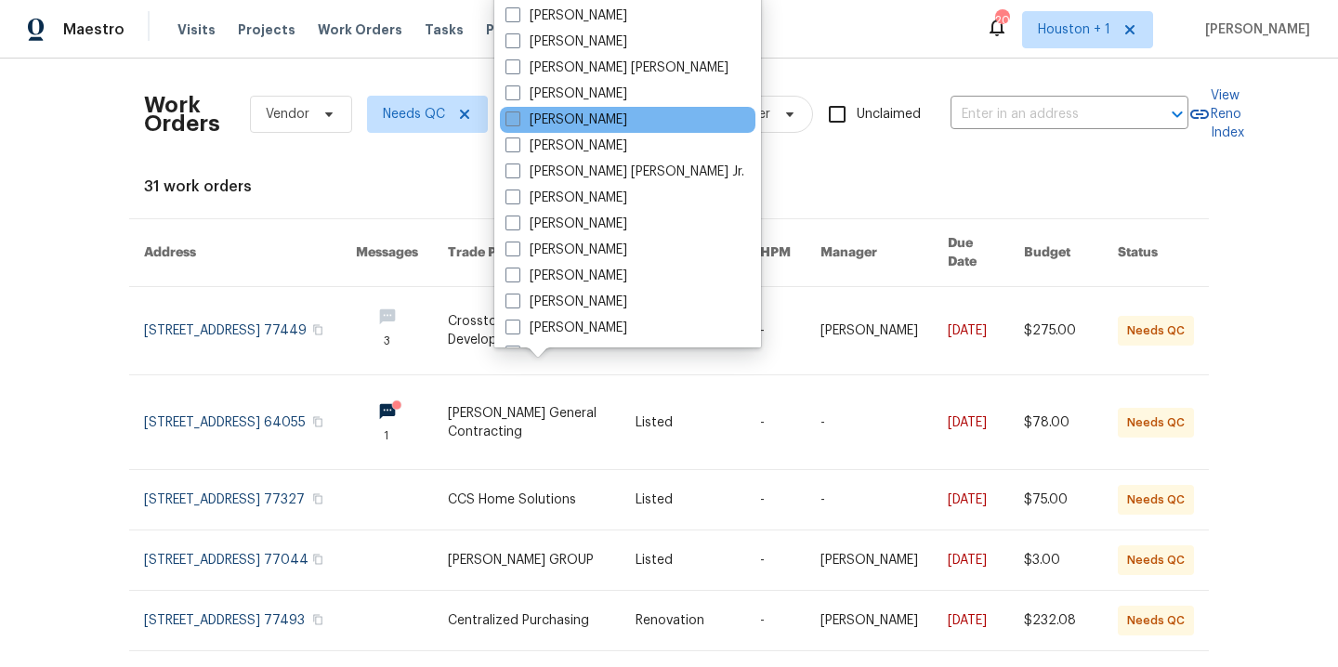
click at [606, 113] on label "[PERSON_NAME]" at bounding box center [566, 120] width 122 height 19
click at [517, 113] on input "[PERSON_NAME]" at bounding box center [511, 117] width 12 height 12
checkbox input "true"
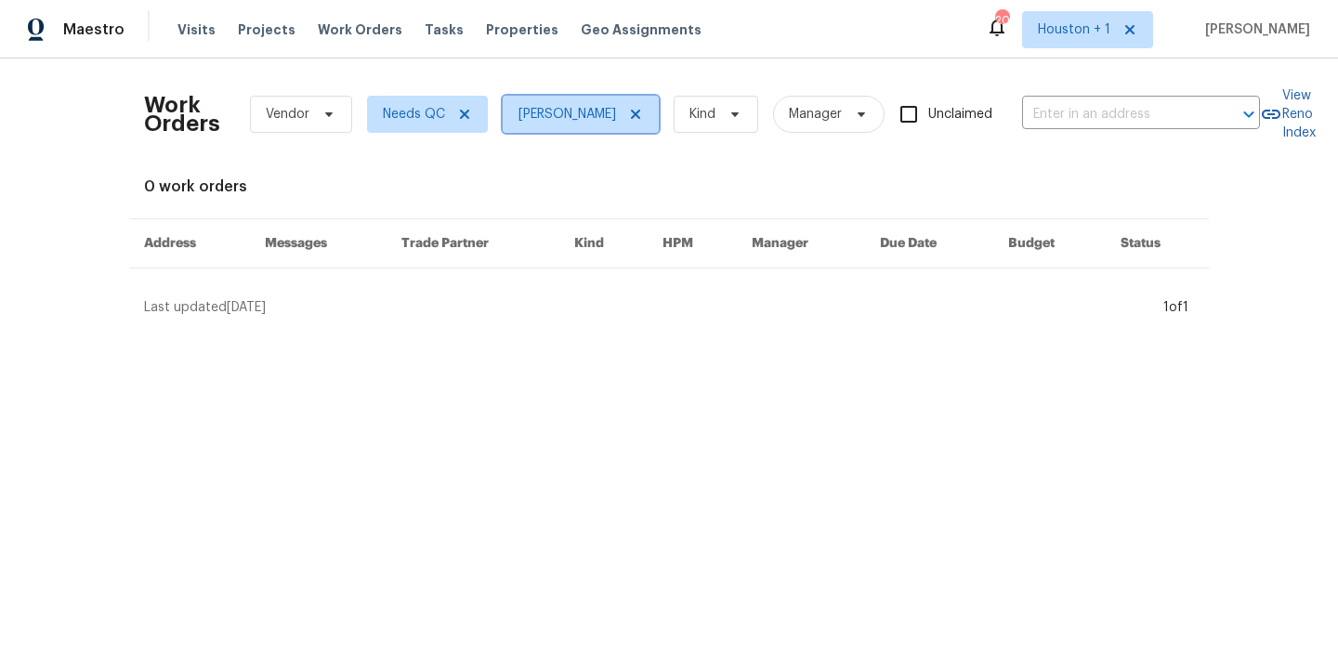
click at [628, 114] on icon at bounding box center [635, 114] width 15 height 15
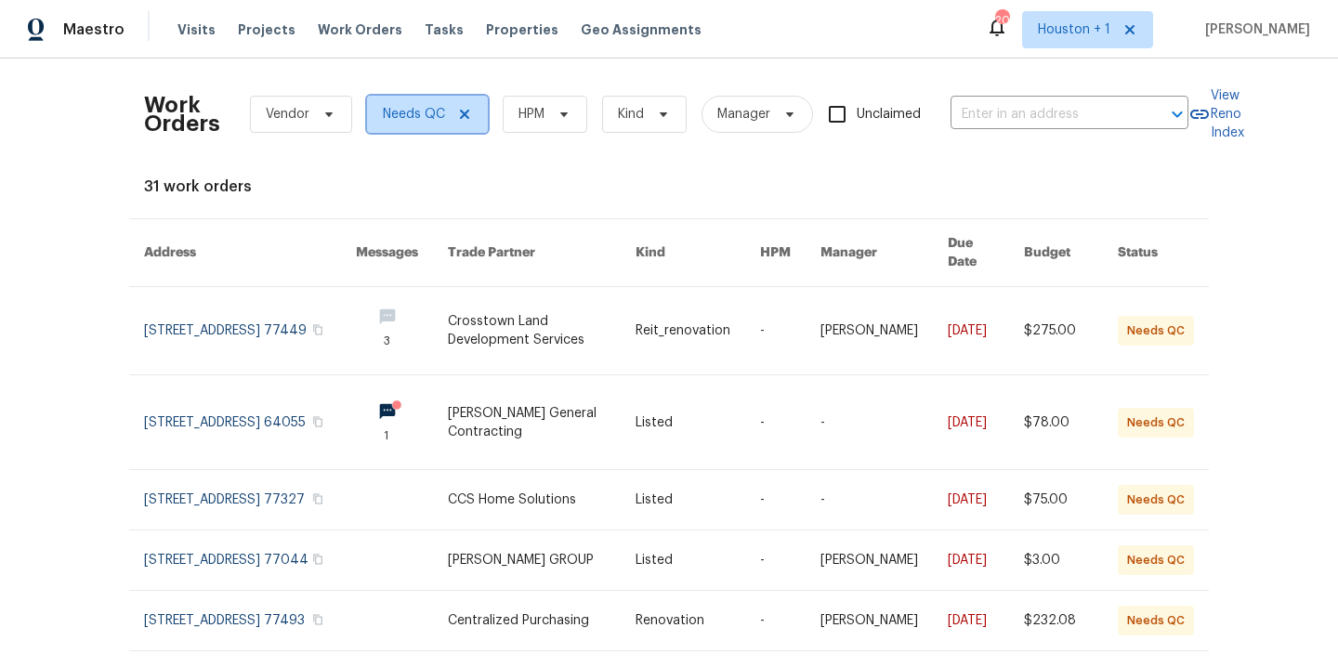
click at [460, 115] on icon at bounding box center [464, 114] width 15 height 15
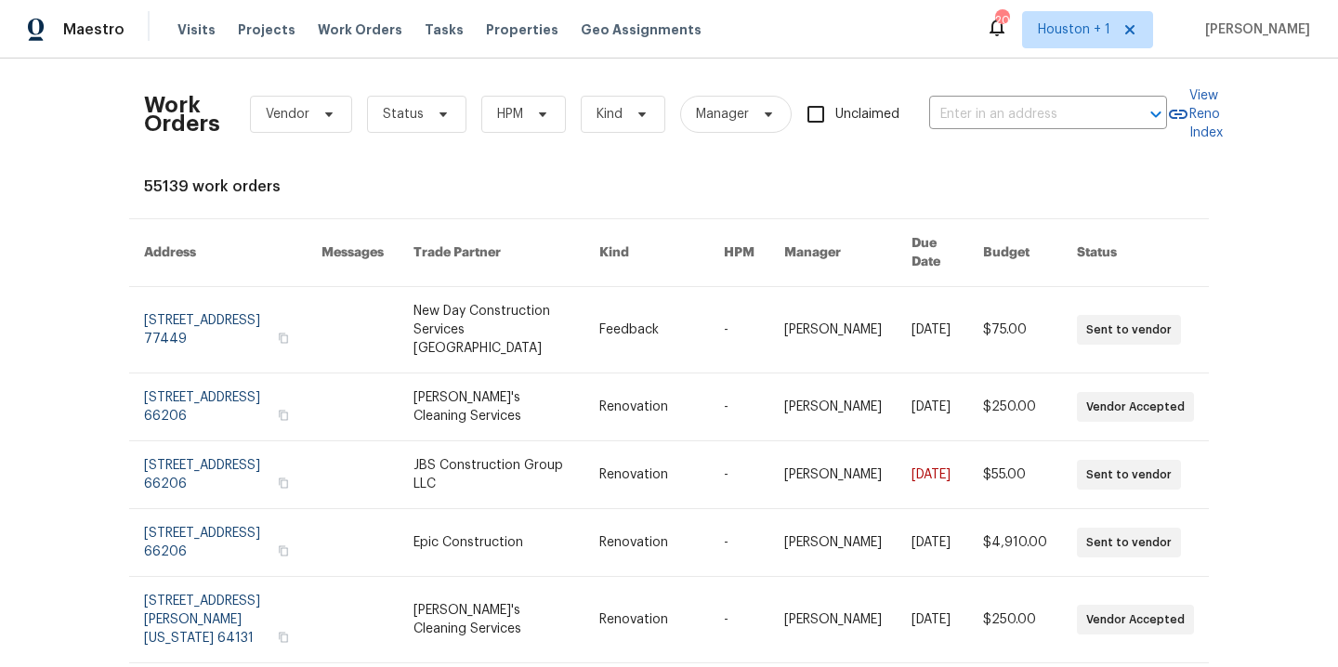
click at [63, 483] on div "Work Orders Vendor Status HPM Kind Manager Unclaimed ​ View Reno Index 55139 wo…" at bounding box center [669, 363] width 1338 height 608
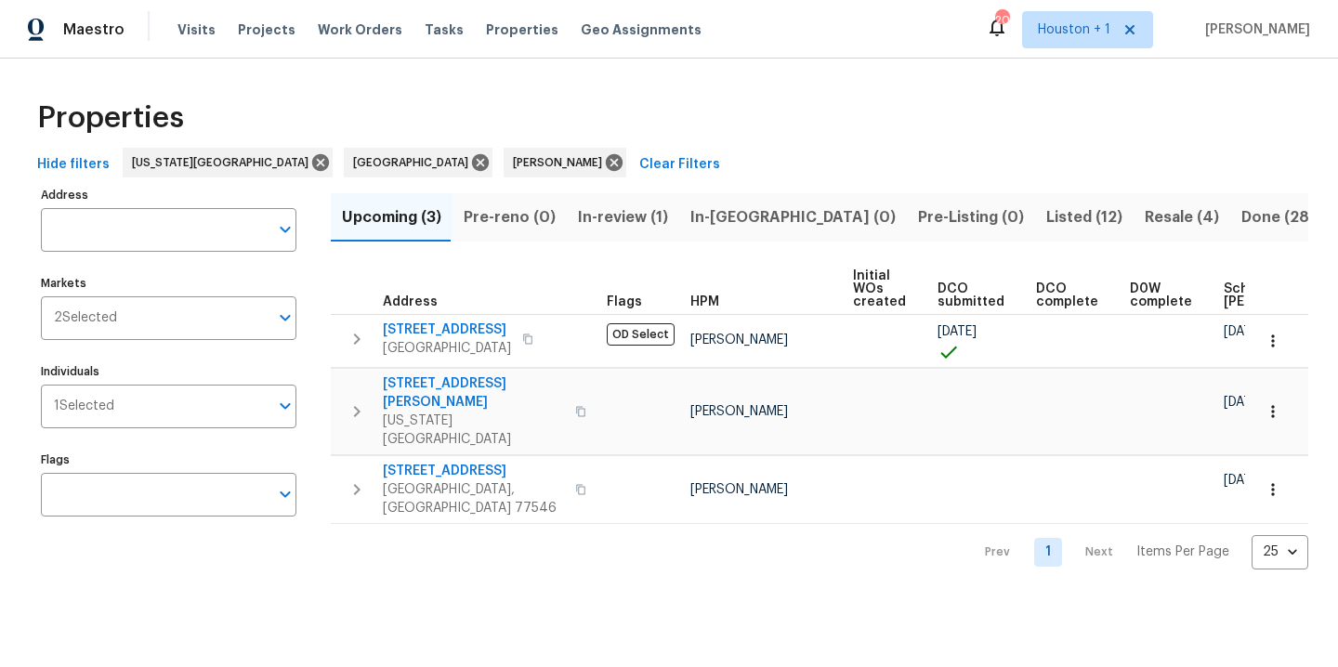
click at [603, 212] on span "In-review (1)" at bounding box center [623, 217] width 90 height 26
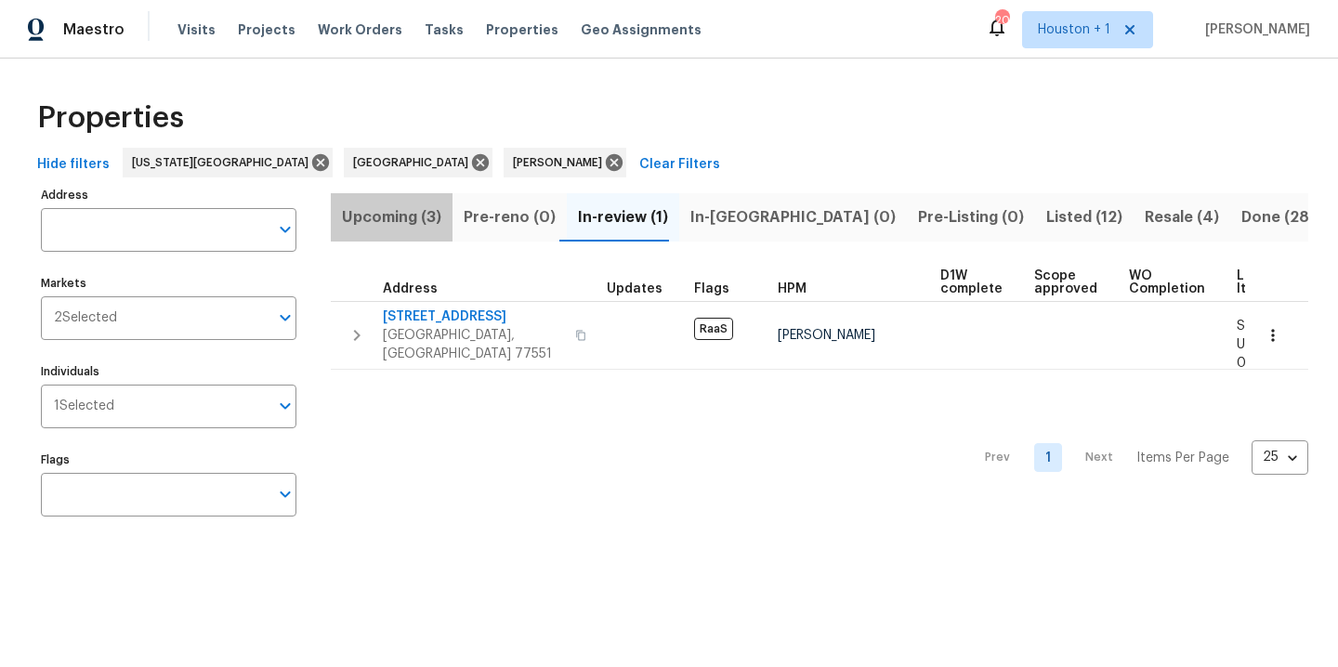
click at [399, 221] on span "Upcoming (3)" at bounding box center [391, 217] width 99 height 26
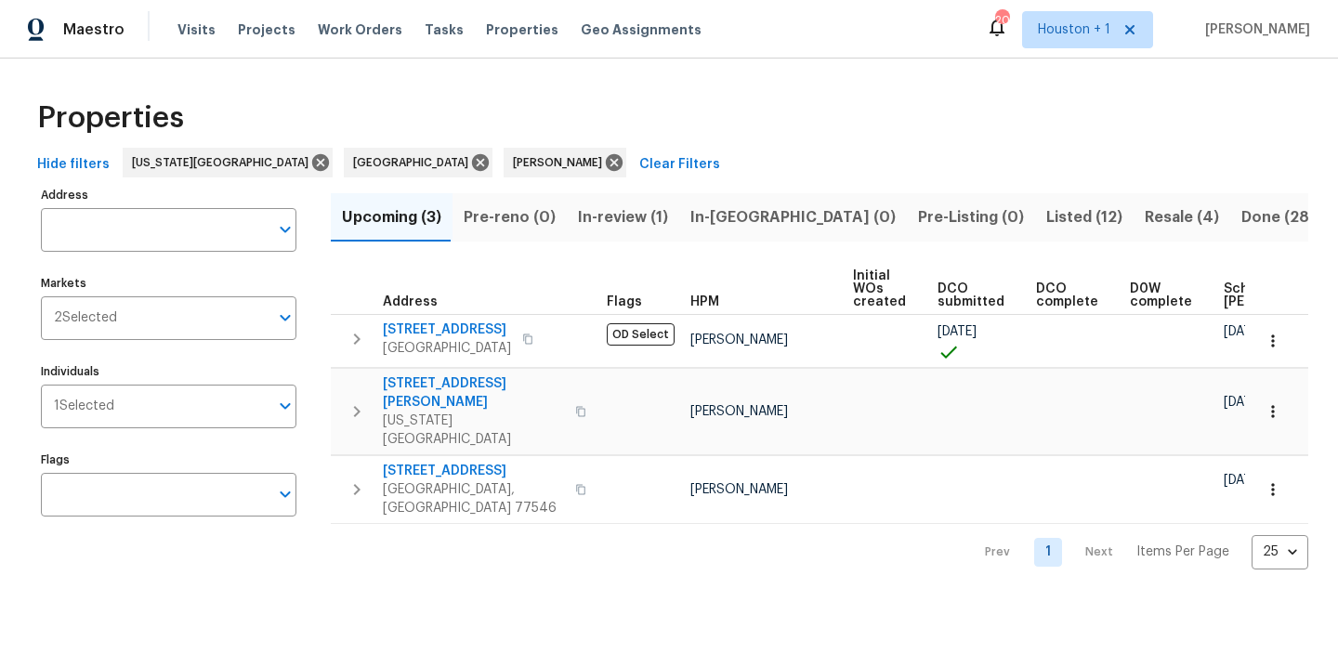
click at [863, 115] on div "Properties" at bounding box center [669, 117] width 1278 height 59
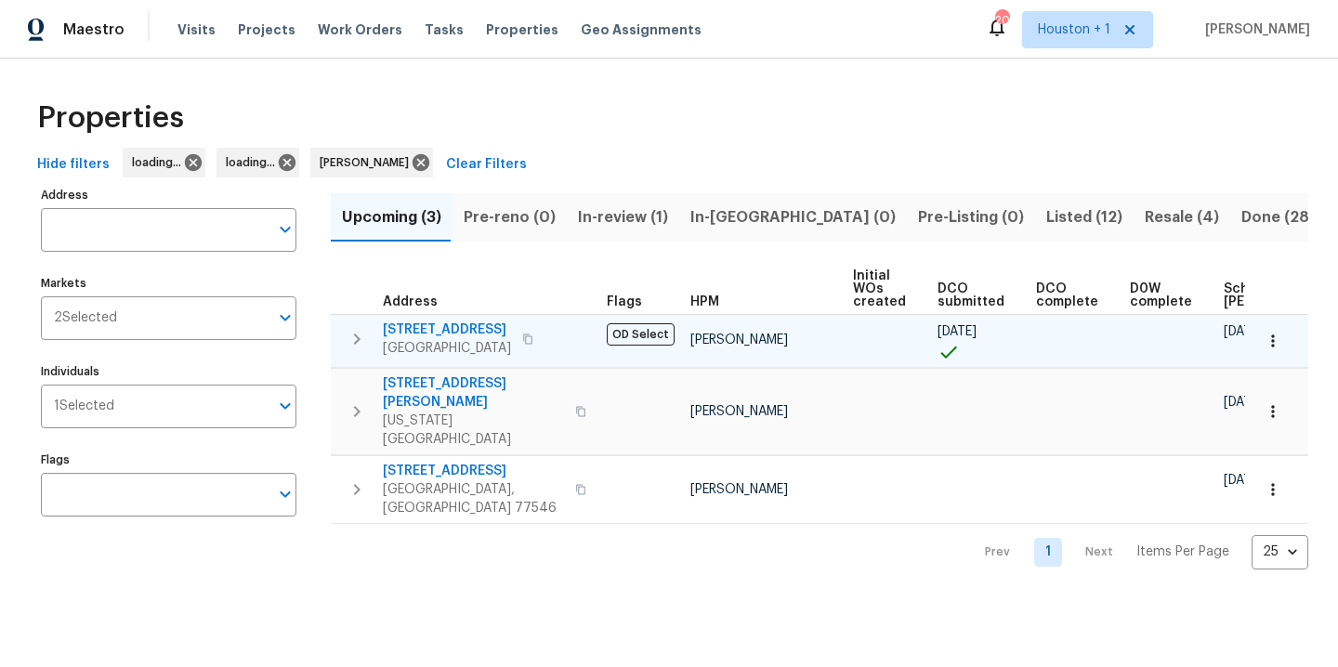
click at [1263, 338] on icon "button" at bounding box center [1272, 341] width 19 height 19
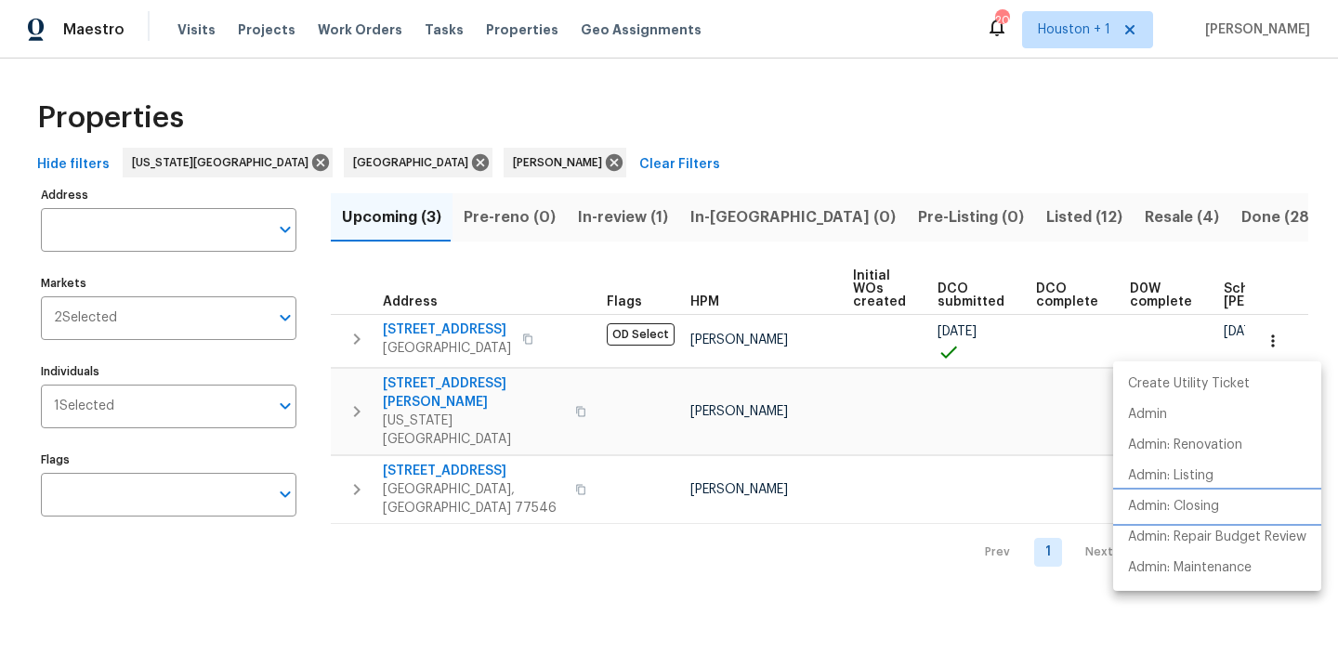
click at [1199, 505] on p "Admin: Closing" at bounding box center [1173, 507] width 91 height 20
click at [929, 127] on div at bounding box center [669, 333] width 1338 height 667
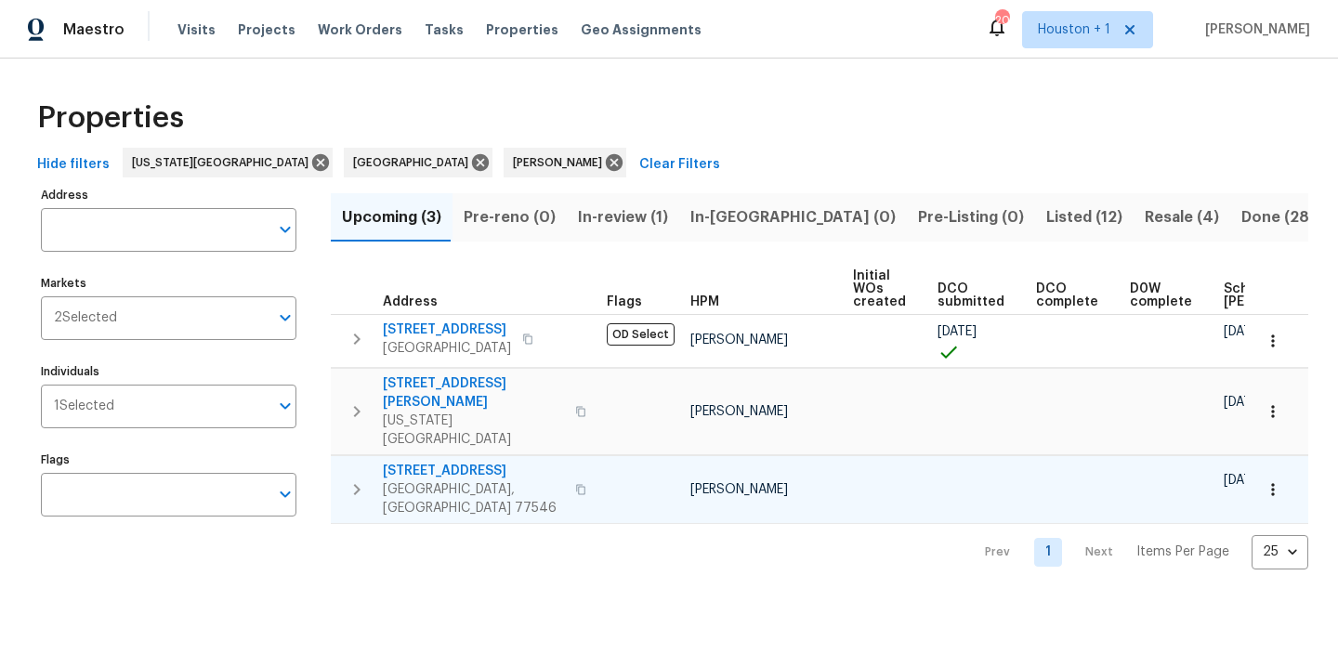
click at [1263, 480] on icon "button" at bounding box center [1272, 489] width 19 height 19
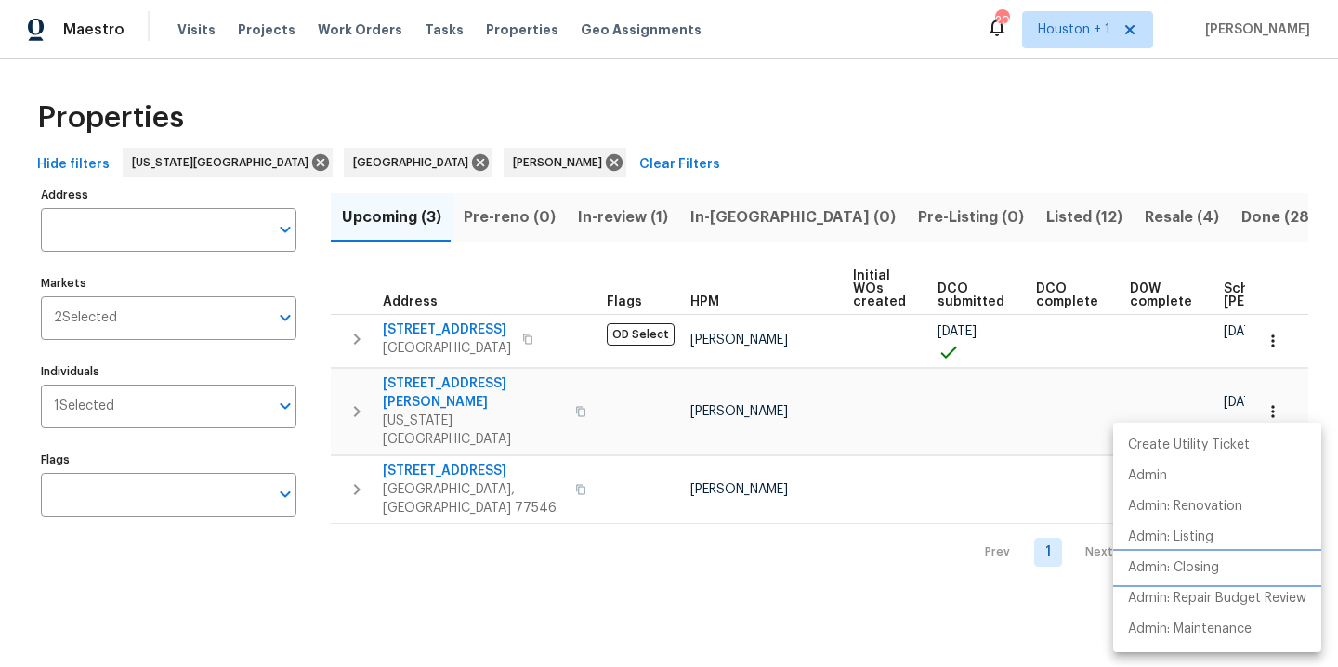
click at [1184, 573] on p "Admin: Closing" at bounding box center [1173, 568] width 91 height 20
click at [791, 124] on div at bounding box center [669, 333] width 1338 height 667
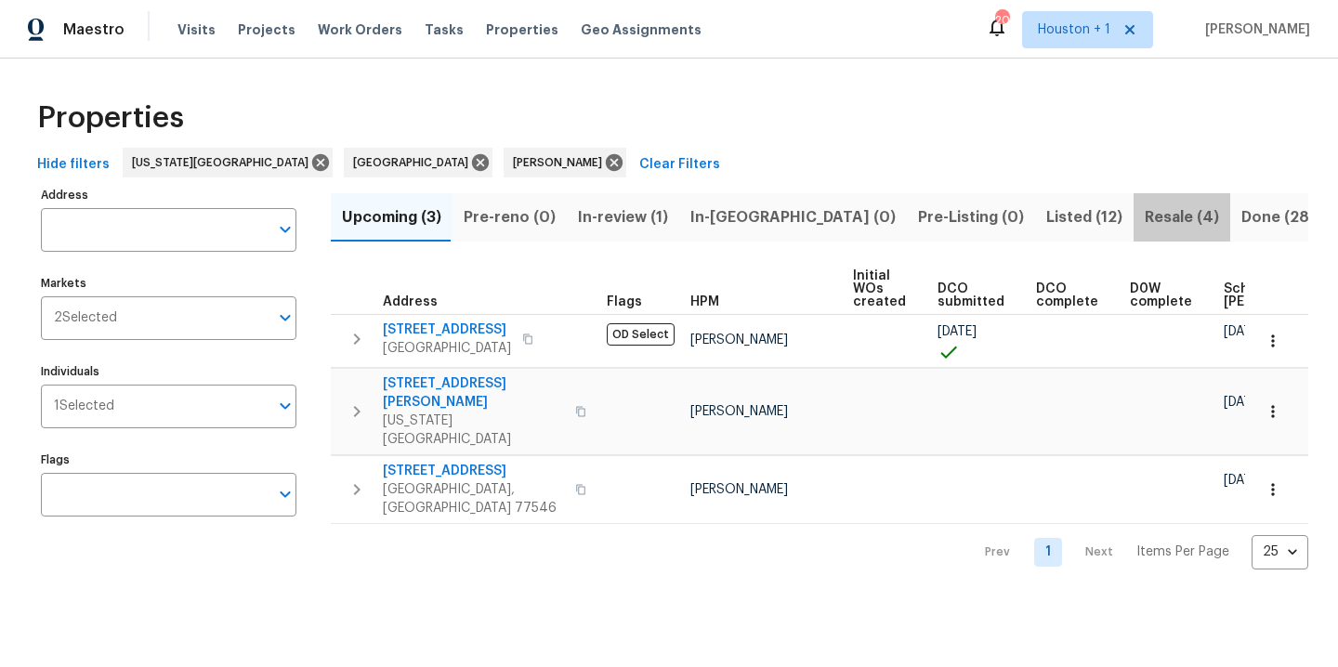
click at [1144, 218] on span "Resale (4)" at bounding box center [1181, 217] width 74 height 26
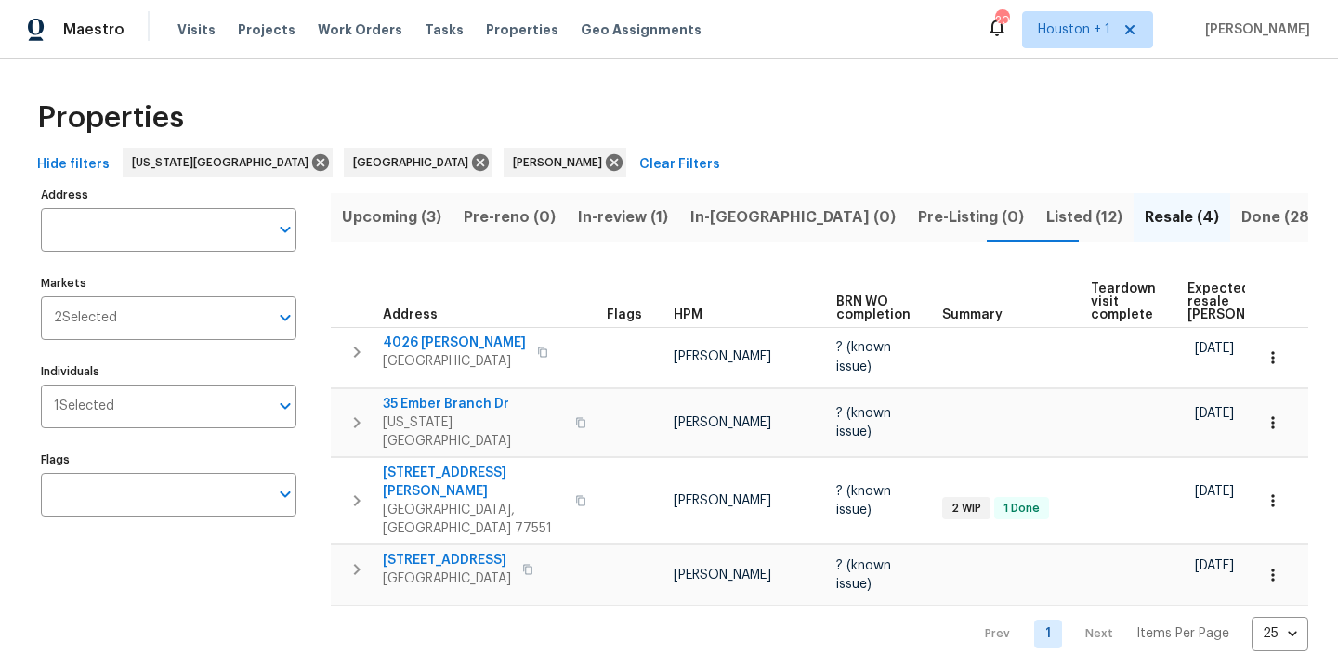
click at [629, 94] on div "Properties" at bounding box center [669, 117] width 1278 height 59
click at [1046, 223] on span "Listed (12)" at bounding box center [1084, 217] width 76 height 26
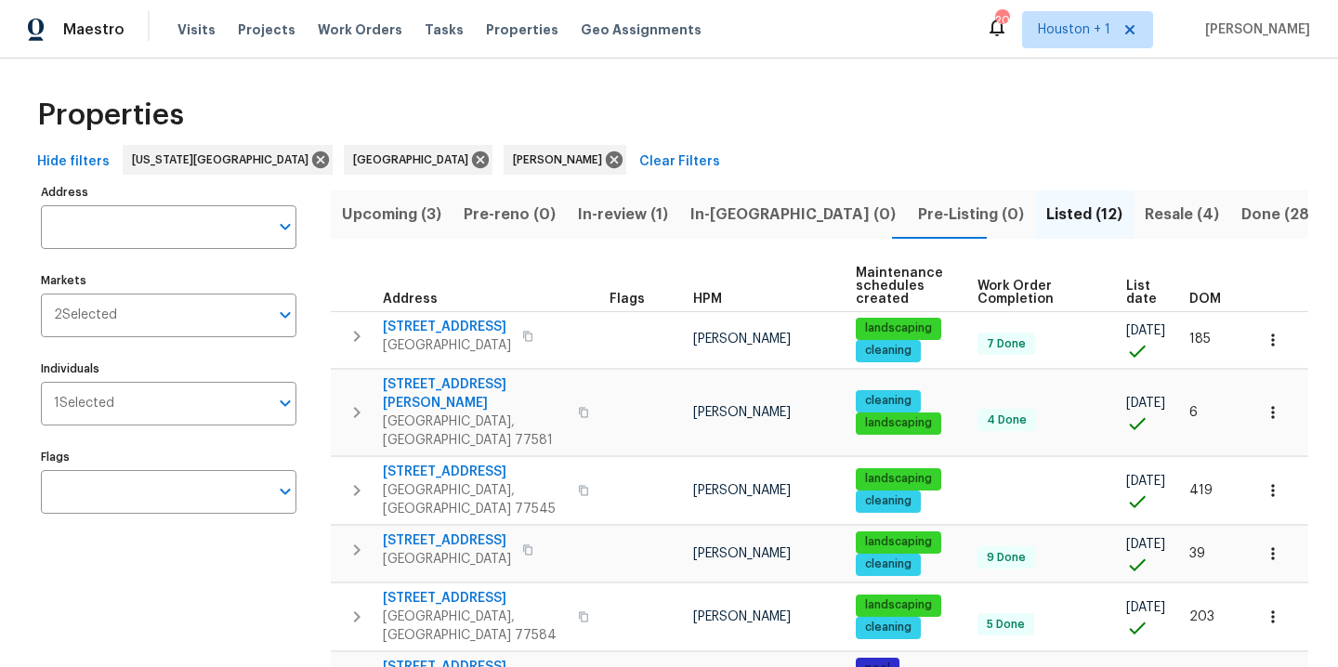
scroll to position [4, 0]
